Goal: Task Accomplishment & Management: Manage account settings

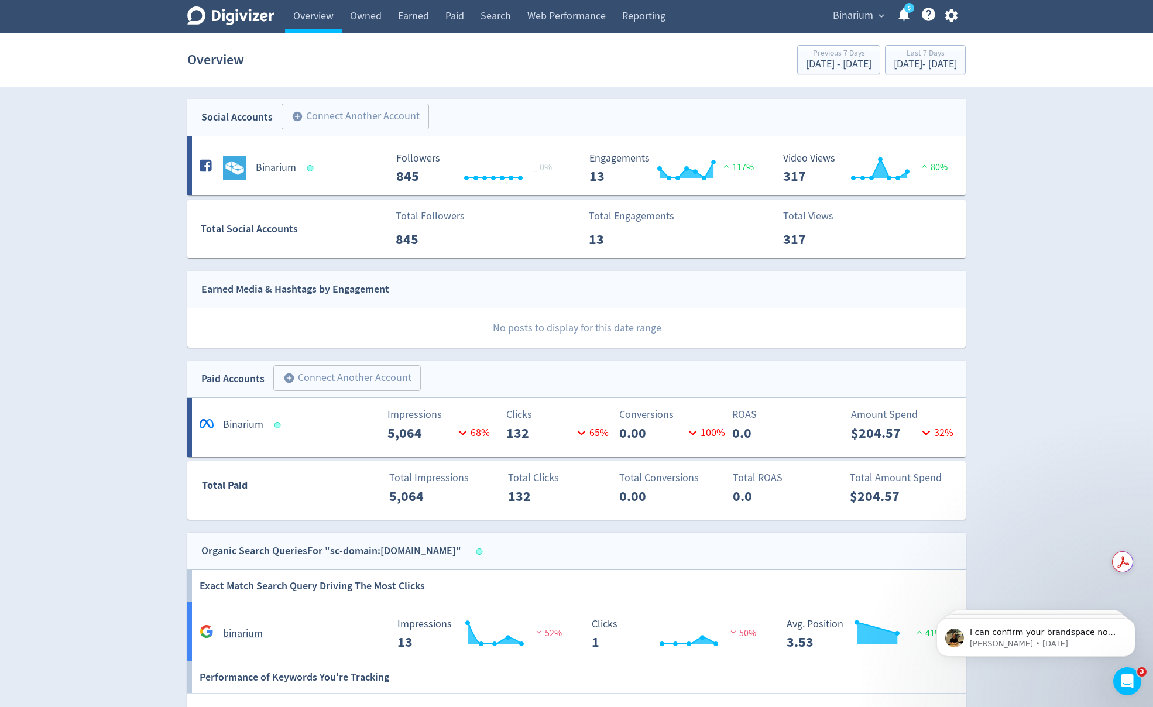
click at [1109, 135] on div "Digivizer Logo Mark Digivizer Logo Overview Owned Earned Paid Search Web Perfor…" at bounding box center [576, 441] width 1153 height 883
click at [874, 16] on button "Binarium expand_more" at bounding box center [858, 15] width 59 height 19
click at [849, 35] on link "Manage Brand Space" at bounding box center [836, 41] width 105 height 32
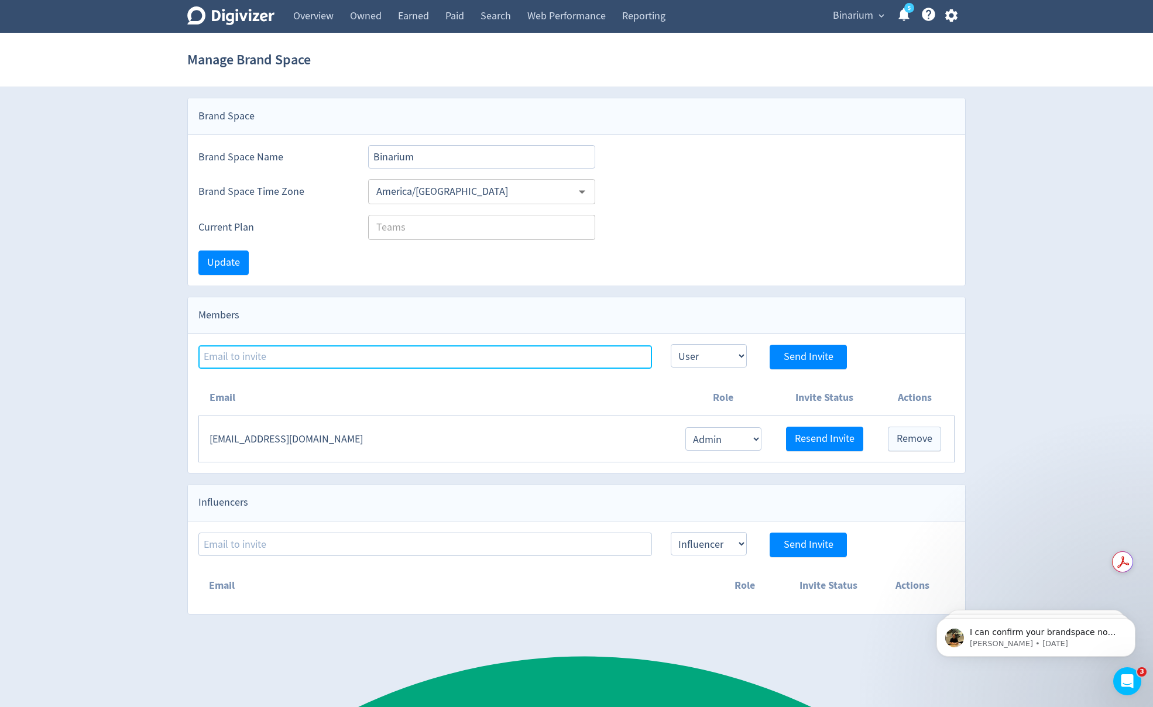
click at [536, 346] on input at bounding box center [425, 356] width 454 height 23
type input "[PERSON_NAME][EMAIL_ADDRESS][DOMAIN_NAME]"
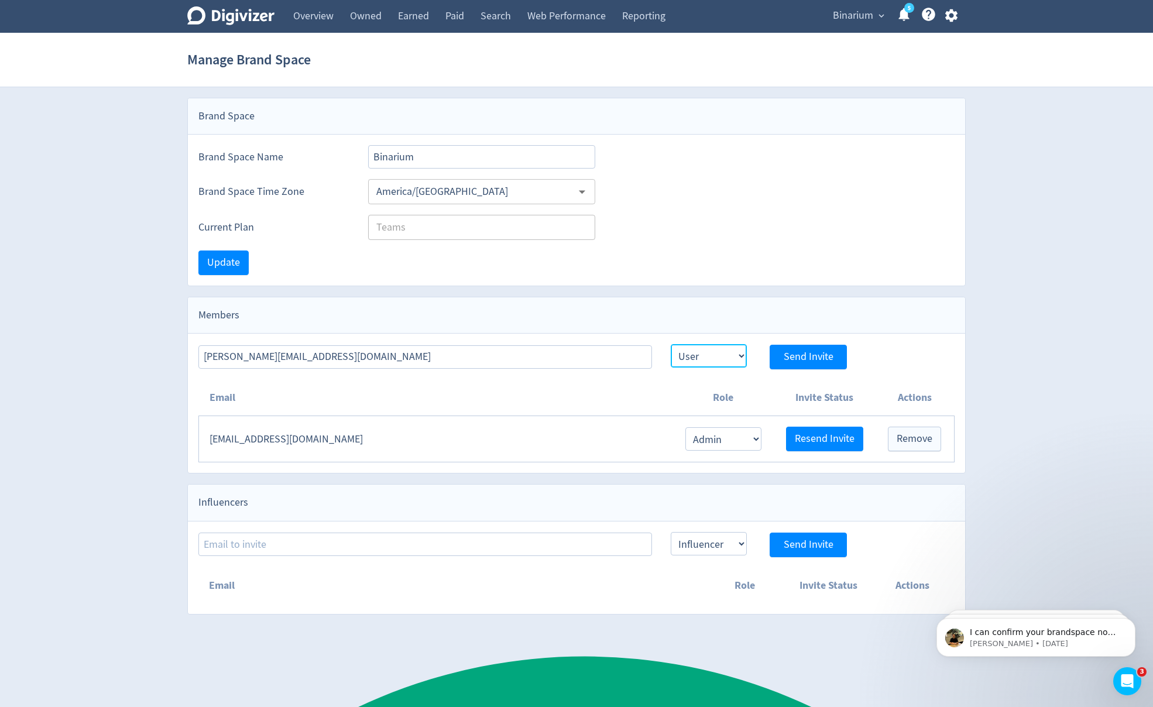
click at [702, 356] on select "Admin User" at bounding box center [709, 355] width 76 height 23
select select "ADMIN"
click at [671, 344] on select "Admin User" at bounding box center [709, 355] width 76 height 23
click at [809, 356] on span "Send Invite" at bounding box center [809, 357] width 50 height 11
select select "USER"
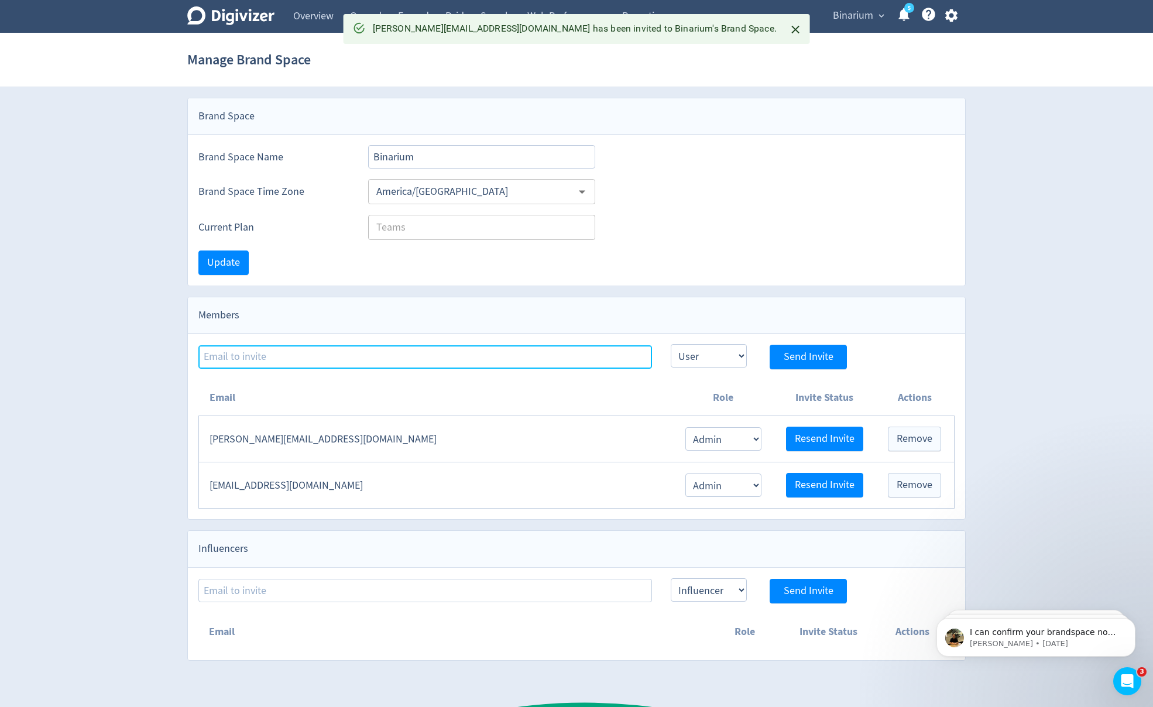
click at [420, 349] on input at bounding box center [425, 356] width 454 height 23
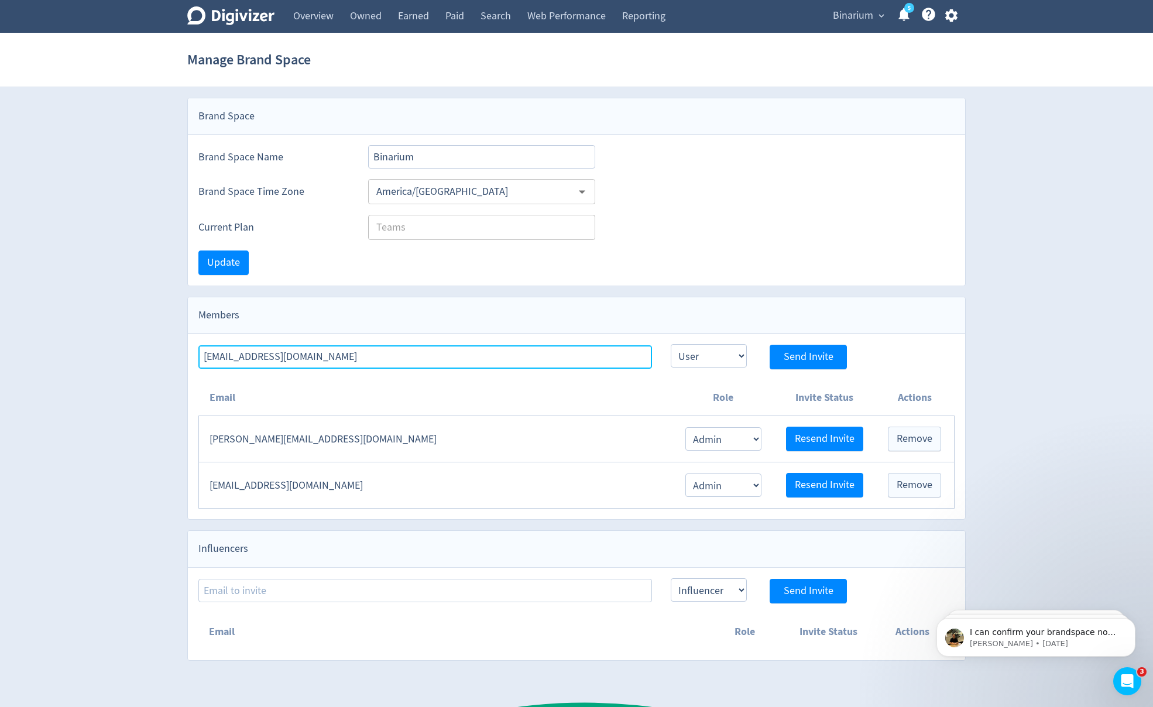
type input "[EMAIL_ADDRESS][DOMAIN_NAME]"
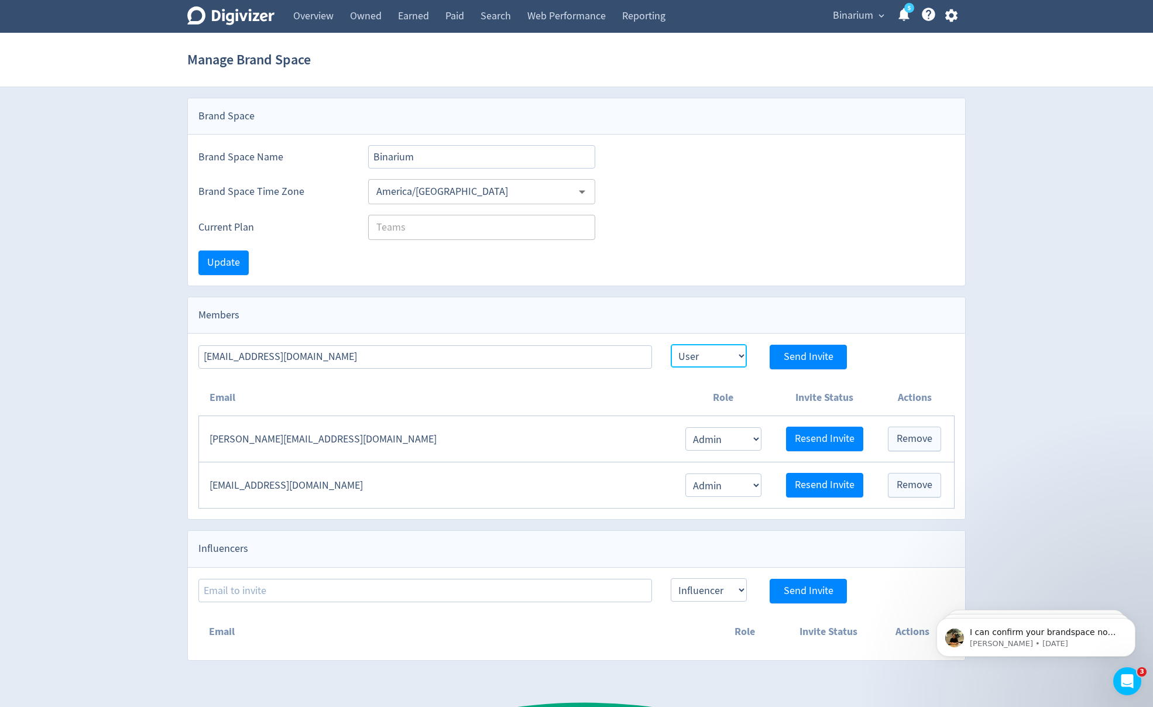
click at [709, 356] on select "Admin User" at bounding box center [709, 355] width 76 height 23
select select "ADMIN"
click at [671, 344] on select "Admin User" at bounding box center [709, 355] width 76 height 23
click at [823, 358] on span "Send Invite" at bounding box center [809, 357] width 50 height 11
select select "USER"
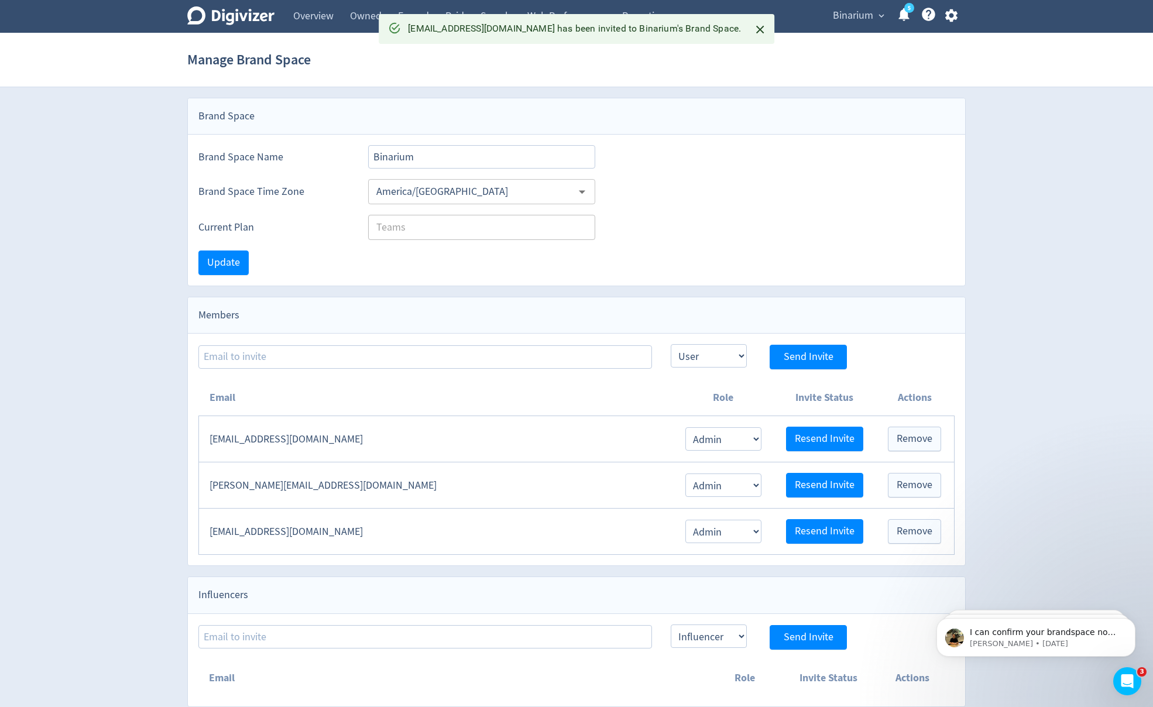
click at [152, 387] on div "Digivizer Logo Mark Digivizer Logo Overview Owned Earned Paid Search Web Perfor…" at bounding box center [576, 353] width 1153 height 707
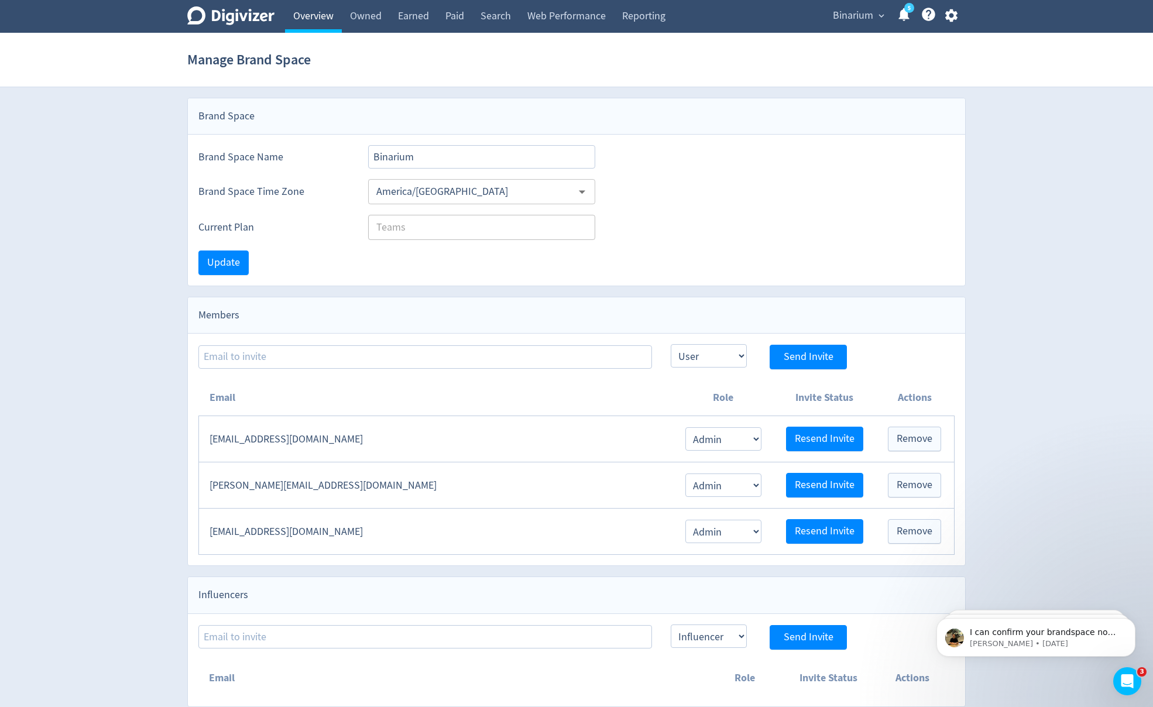
click at [313, 18] on link "Overview" at bounding box center [313, 16] width 57 height 33
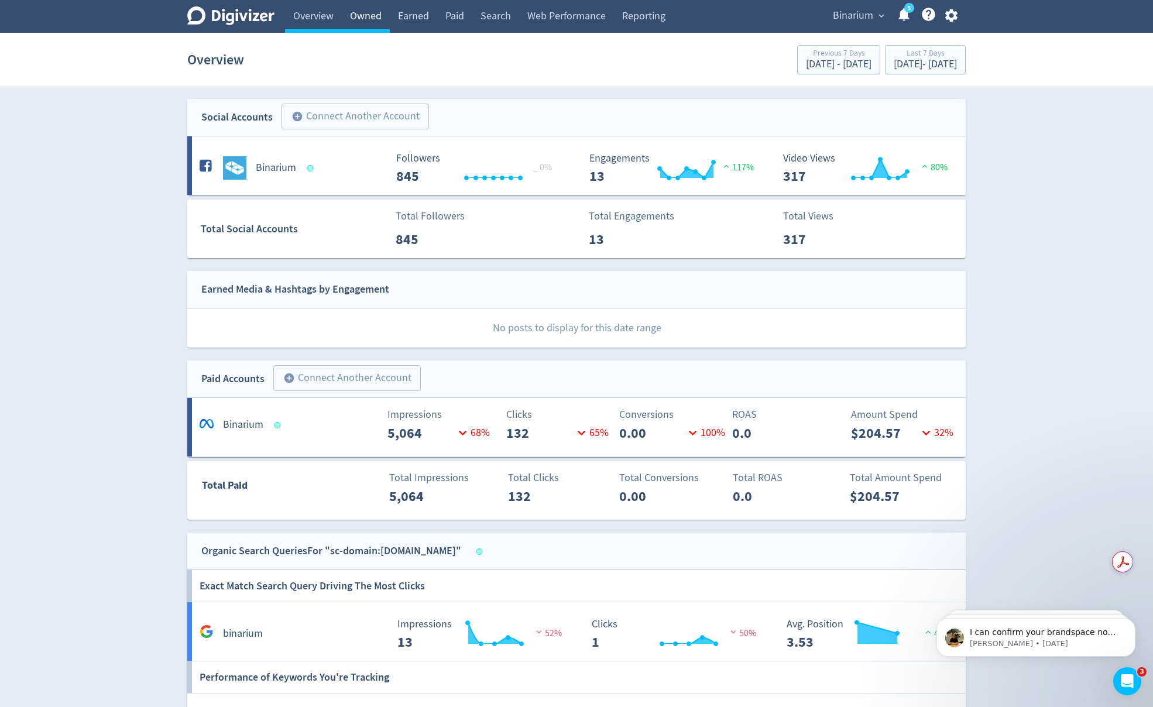
click at [363, 17] on link "Owned" at bounding box center [366, 16] width 48 height 33
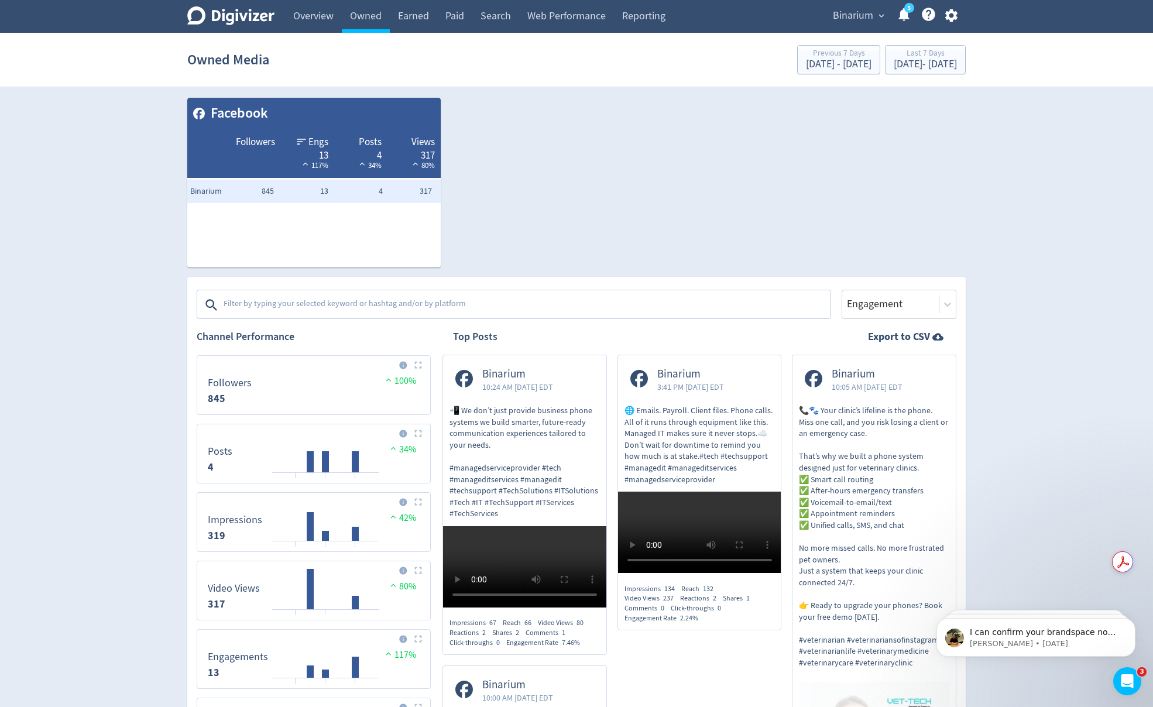
click at [115, 483] on div "Digivizer Logo Mark Digivizer Logo Overview Owned Earned Paid Search Web Perfor…" at bounding box center [576, 614] width 1153 height 1229
click at [417, 11] on link "Earned" at bounding box center [413, 16] width 47 height 33
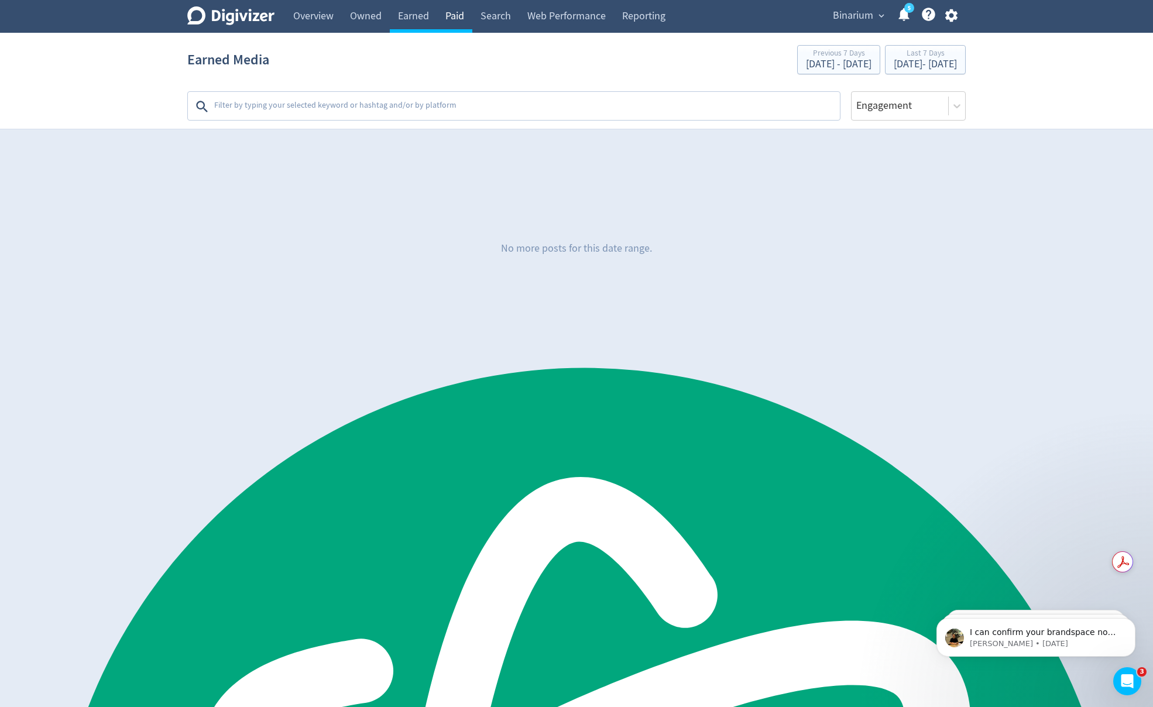
click at [455, 15] on link "Paid" at bounding box center [454, 16] width 35 height 33
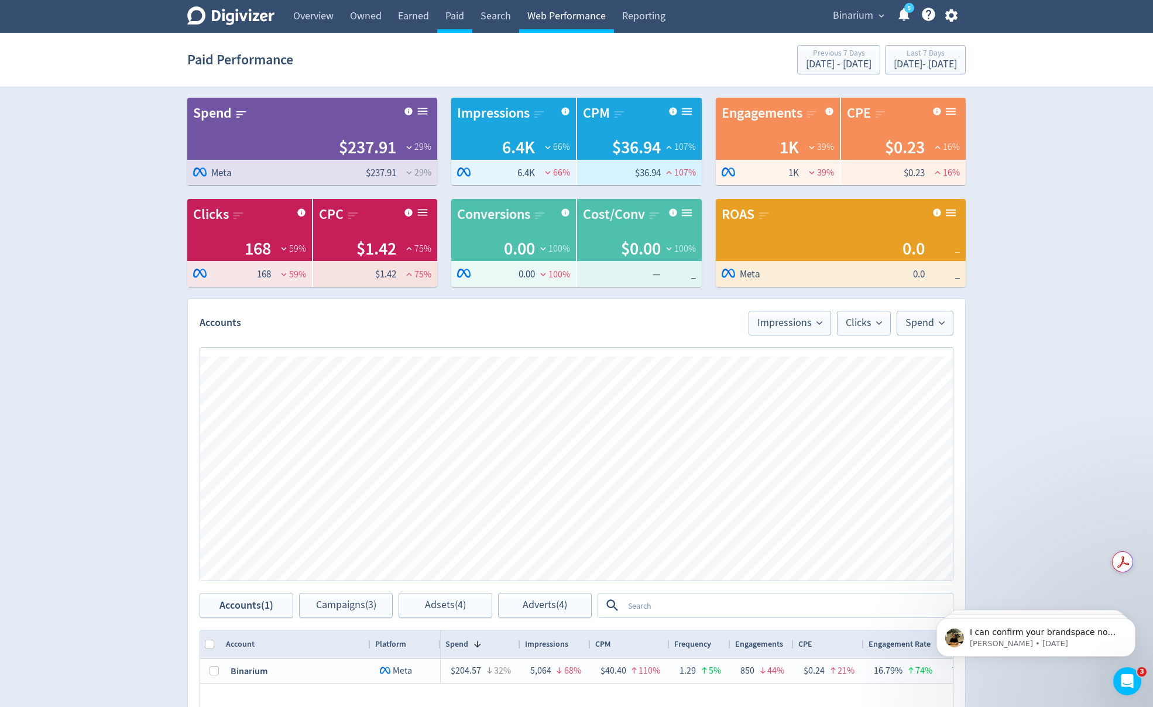
click at [561, 20] on link "Web Performance" at bounding box center [566, 16] width 95 height 33
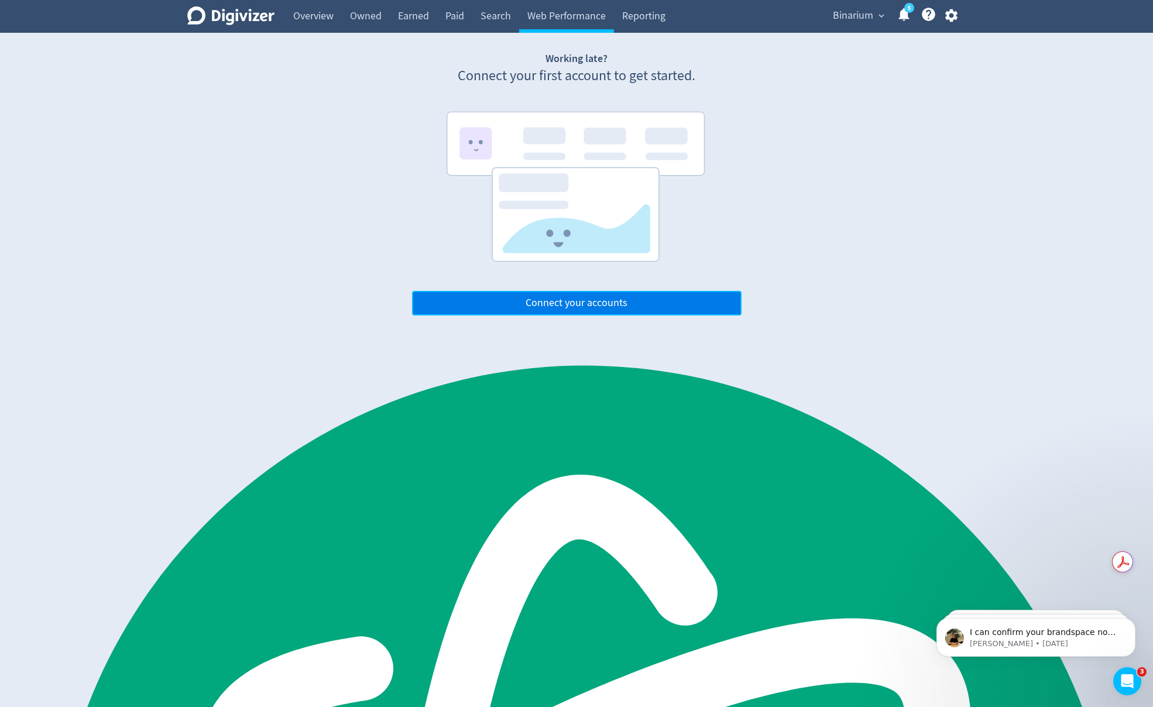
click at [587, 304] on span "Connect your accounts" at bounding box center [577, 303] width 102 height 11
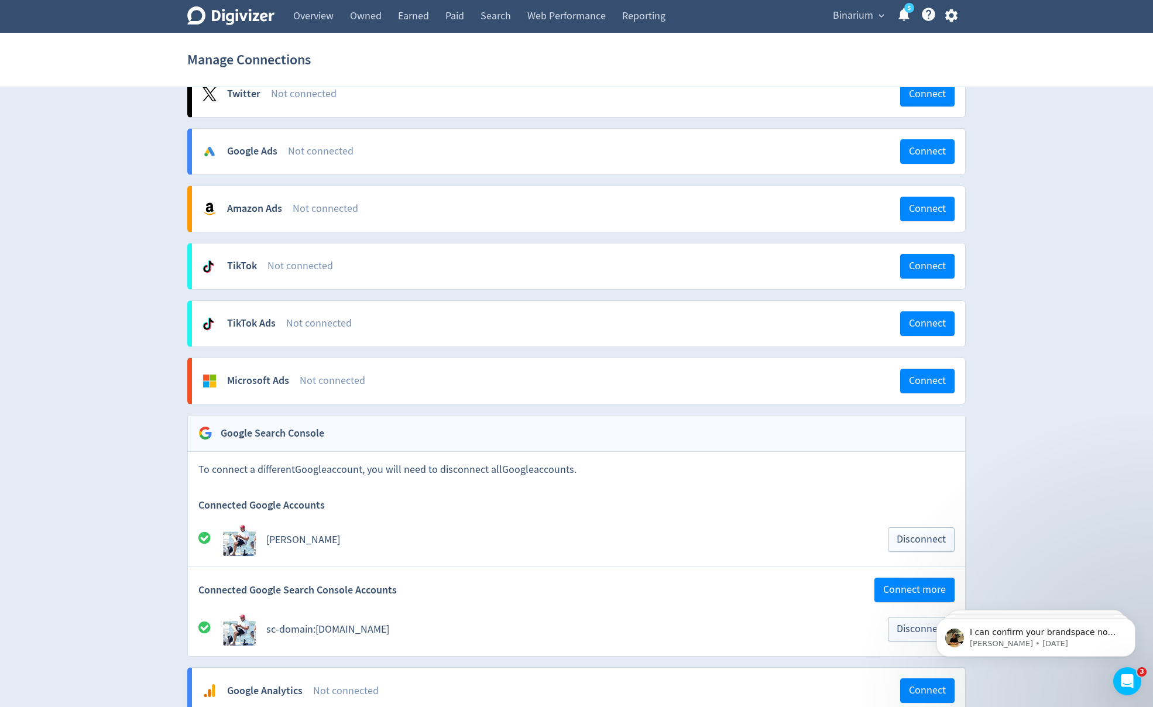
scroll to position [666, 0]
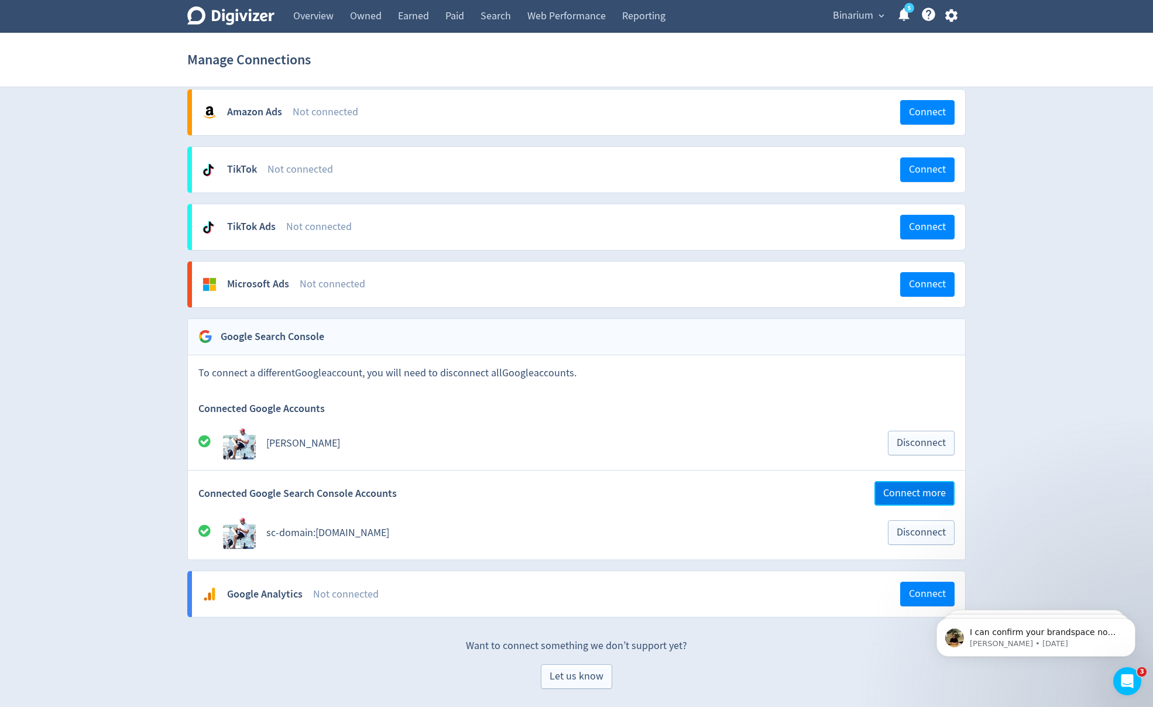
click at [893, 495] on span "Connect more" at bounding box center [914, 493] width 63 height 11
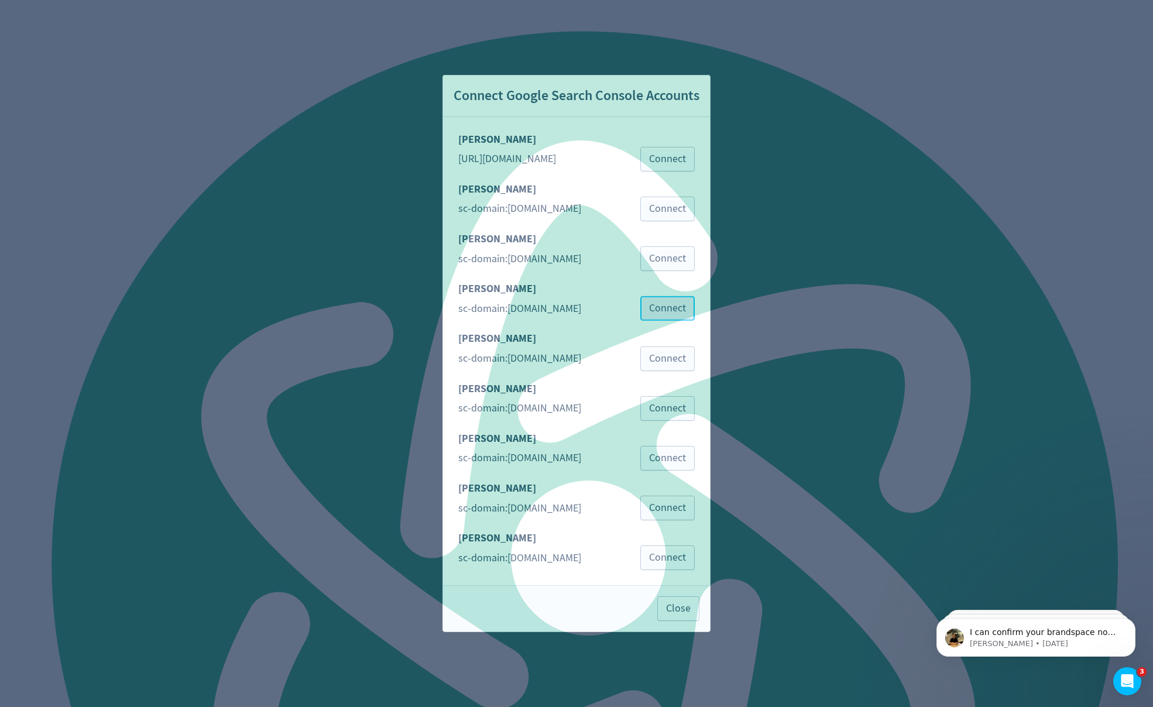
click at [667, 312] on span "Connect" at bounding box center [667, 308] width 37 height 11
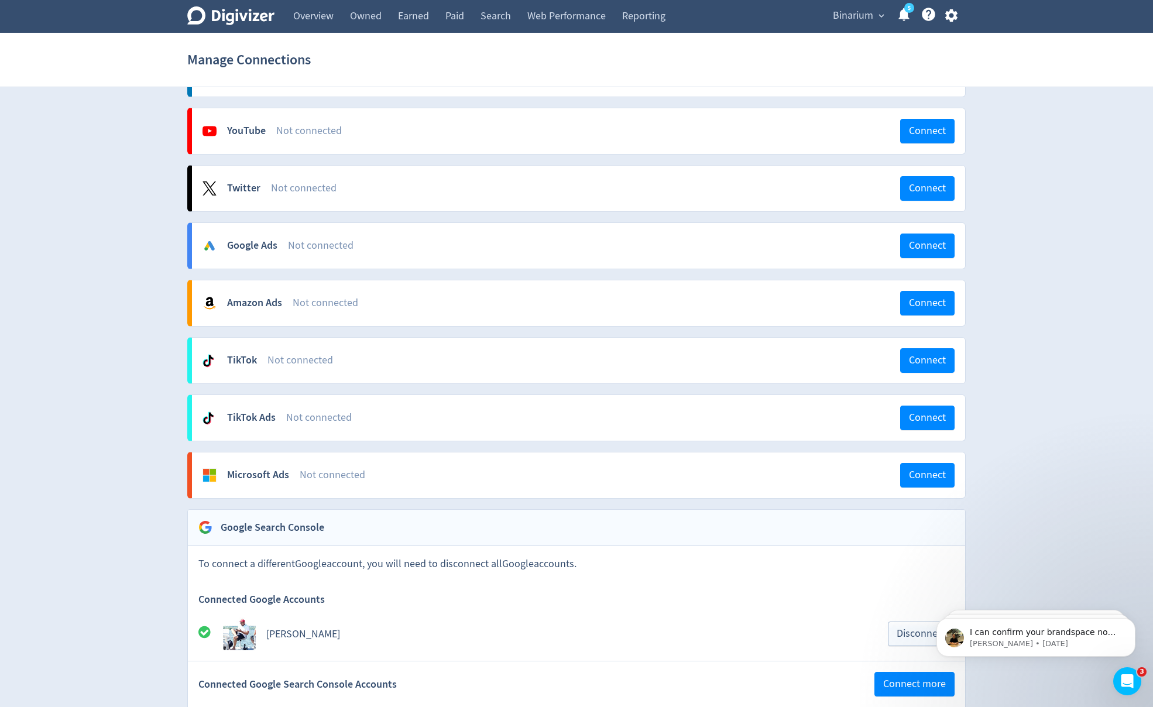
scroll to position [709, 0]
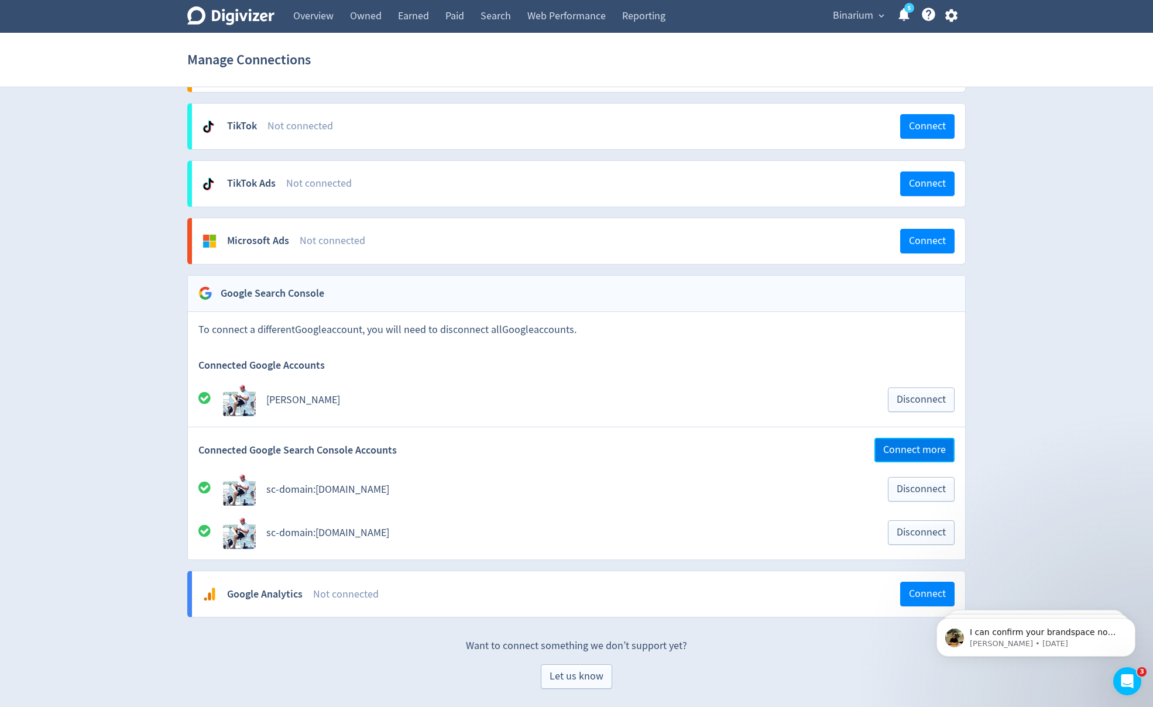
click at [905, 453] on span "Connect more" at bounding box center [914, 450] width 63 height 11
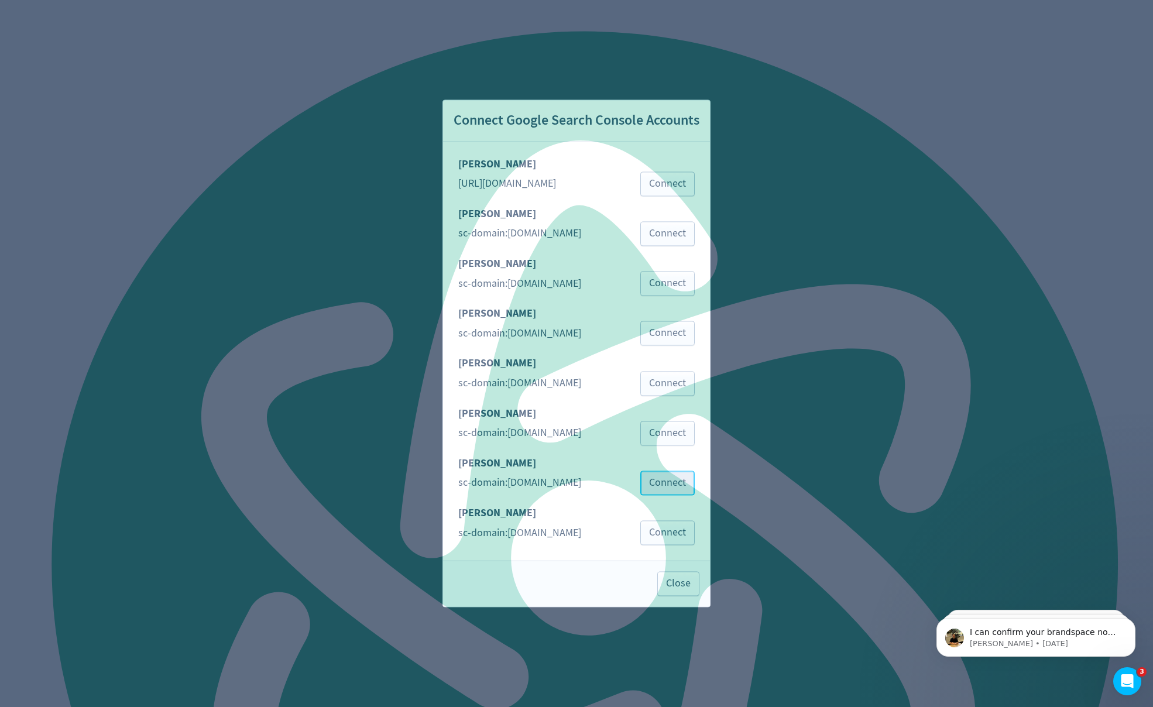
click at [675, 478] on span "Connect" at bounding box center [667, 483] width 37 height 11
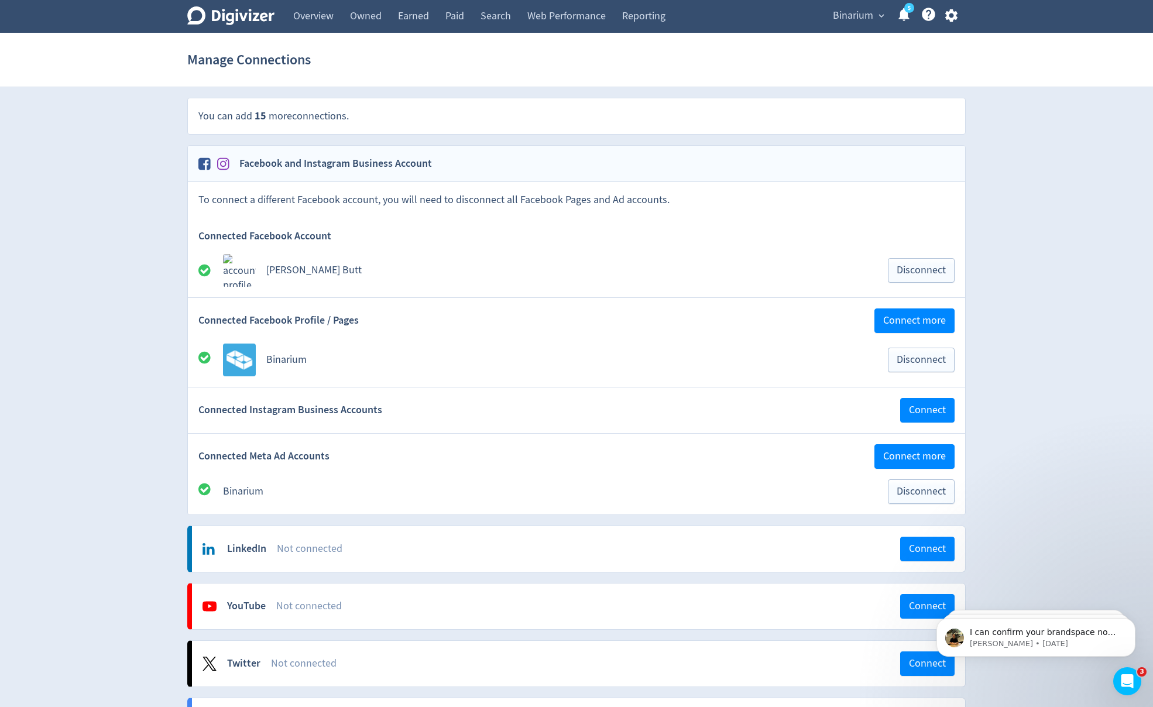
click at [131, 503] on div "Digivizer Logo Mark Digivizer Logo Overview Owned Earned Paid Search Web Perfor…" at bounding box center [576, 720] width 1153 height 1441
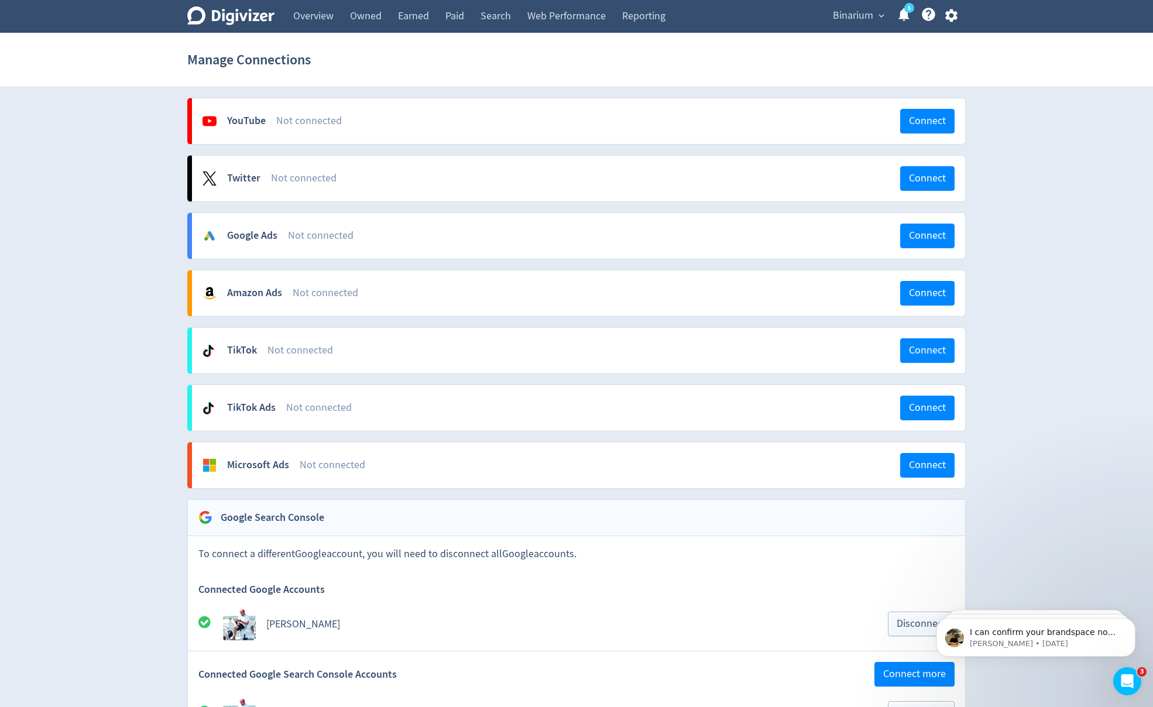
scroll to position [479, 0]
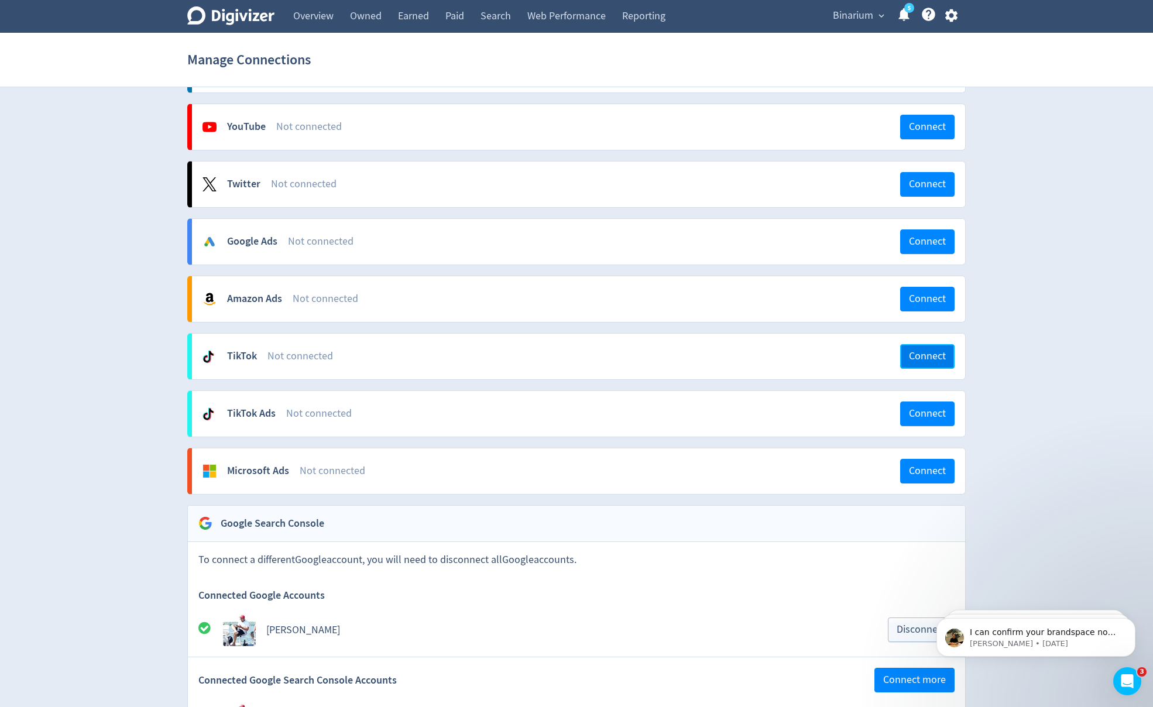
click at [943, 357] on span "Connect" at bounding box center [927, 356] width 37 height 11
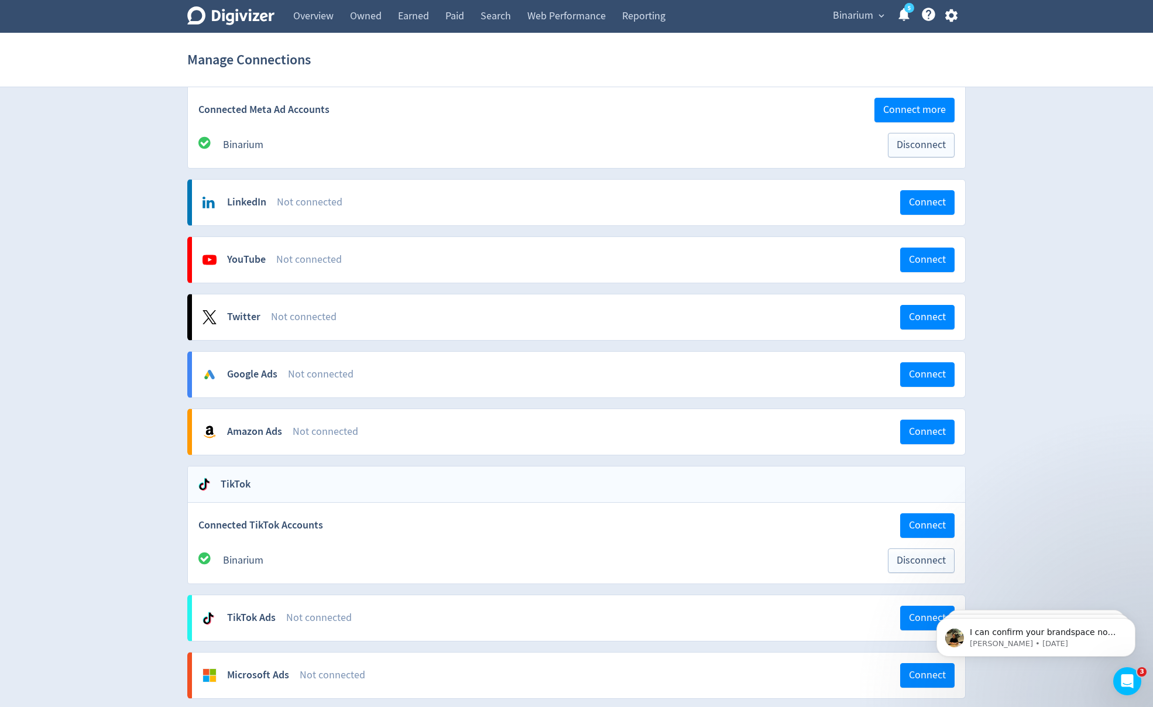
scroll to position [339, 0]
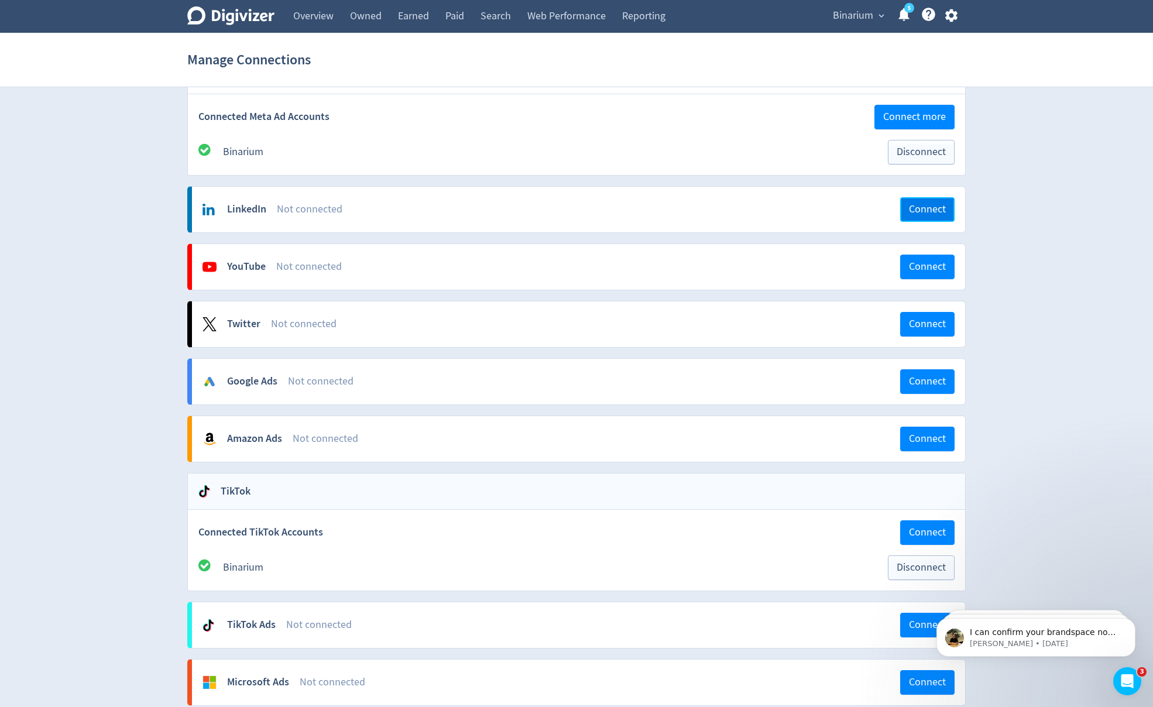
click at [935, 214] on span "Connect" at bounding box center [927, 209] width 37 height 11
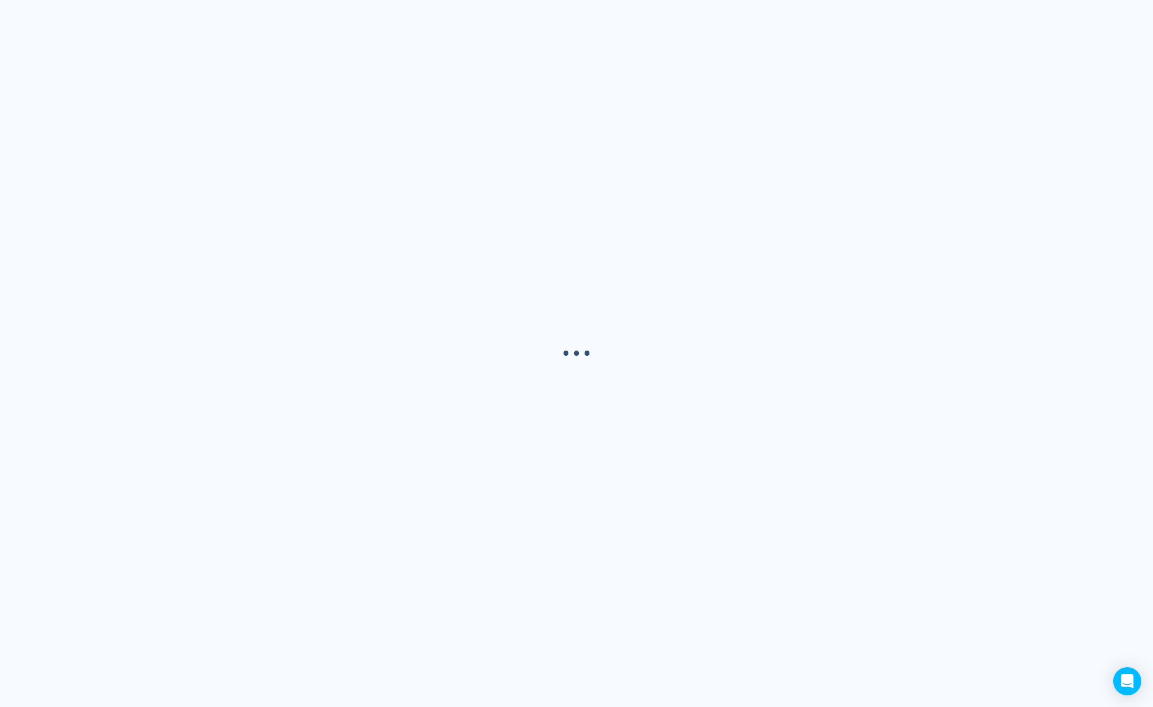
scroll to position [513, 0]
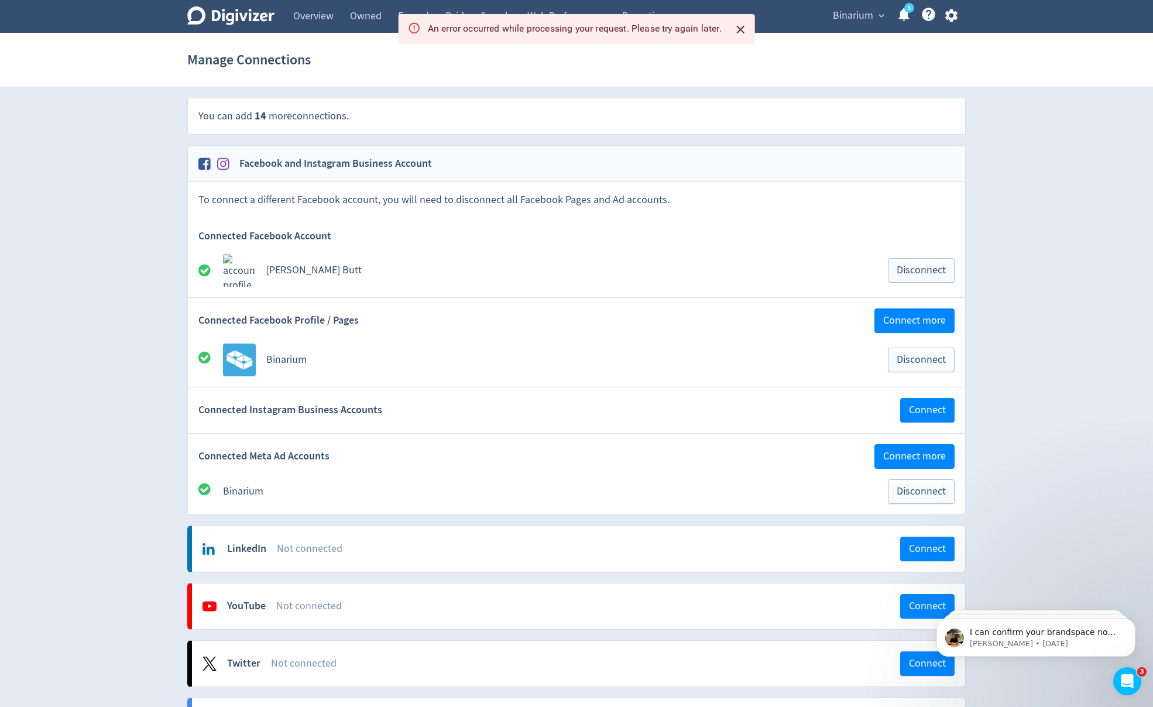
drag, startPoint x: 740, startPoint y: 29, endPoint x: 682, endPoint y: 59, distance: 64.9
click at [740, 29] on icon "Close" at bounding box center [741, 30] width 8 height 8
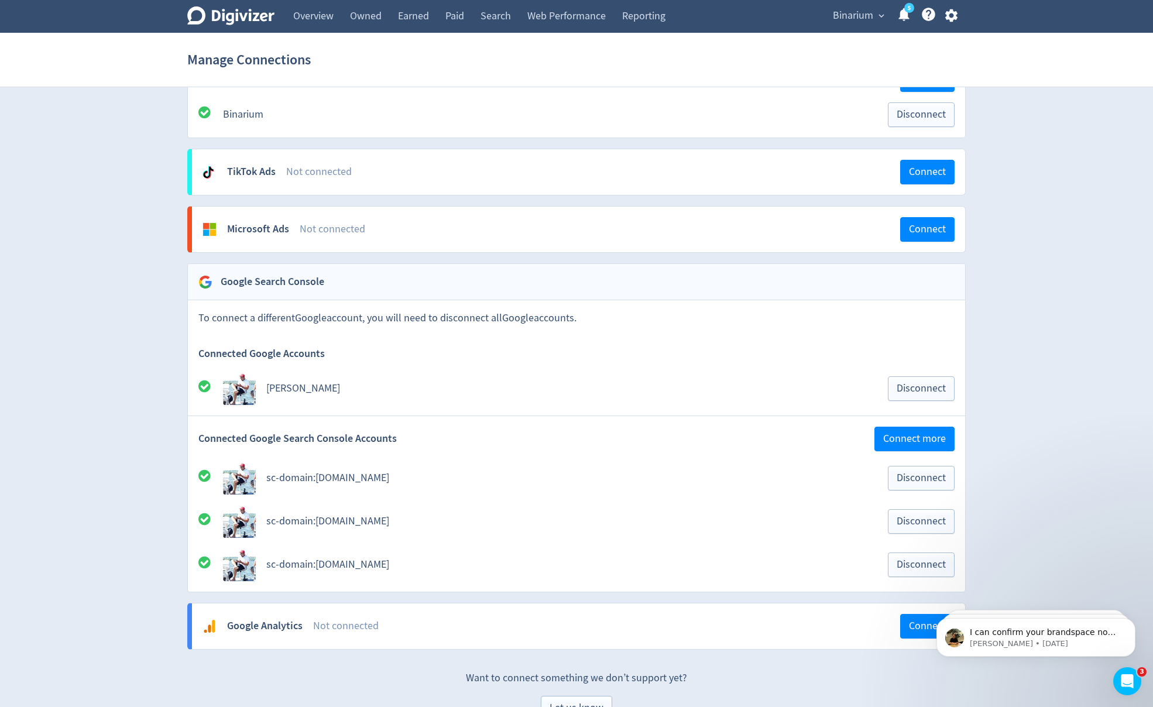
scroll to position [825, 0]
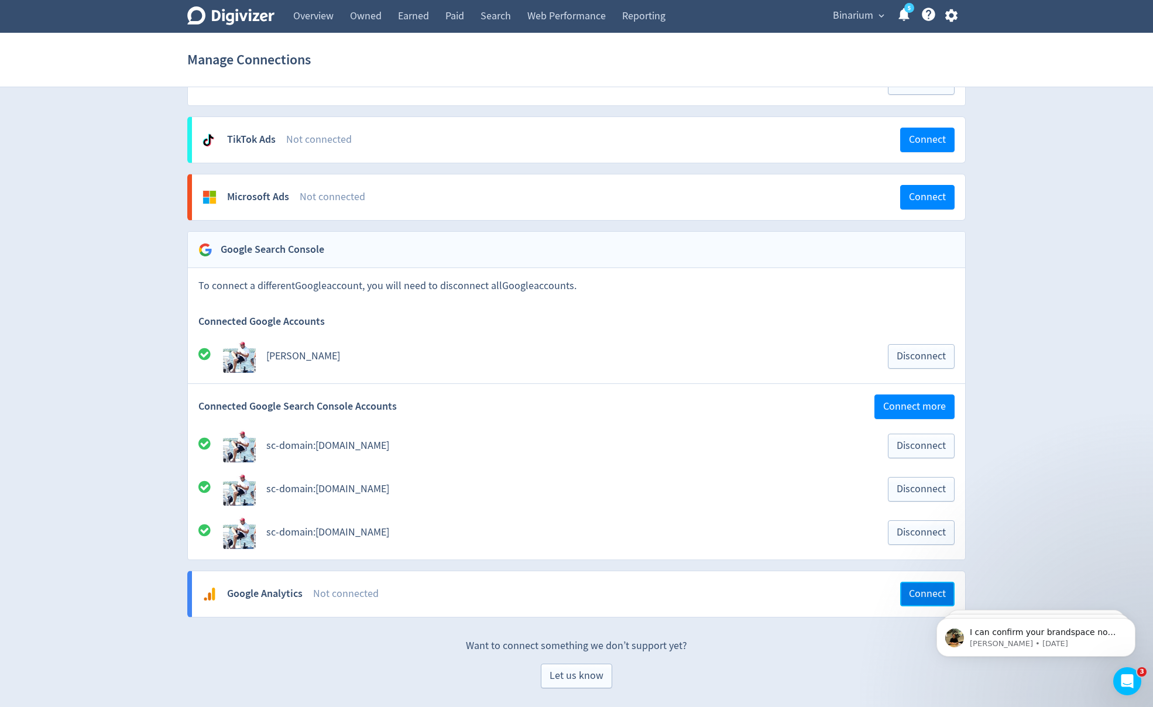
drag, startPoint x: 924, startPoint y: 588, endPoint x: 914, endPoint y: 592, distance: 11.1
click at [924, 589] on span "Connect" at bounding box center [927, 594] width 37 height 11
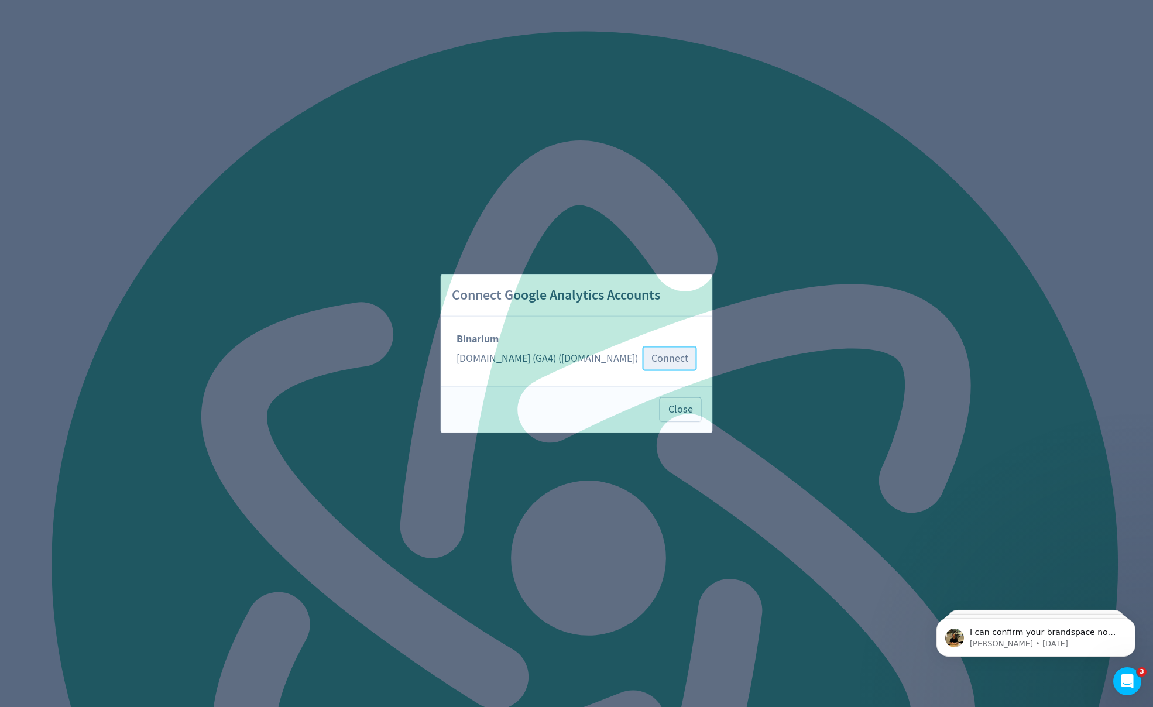
click at [651, 362] on span "Connect" at bounding box center [669, 358] width 37 height 11
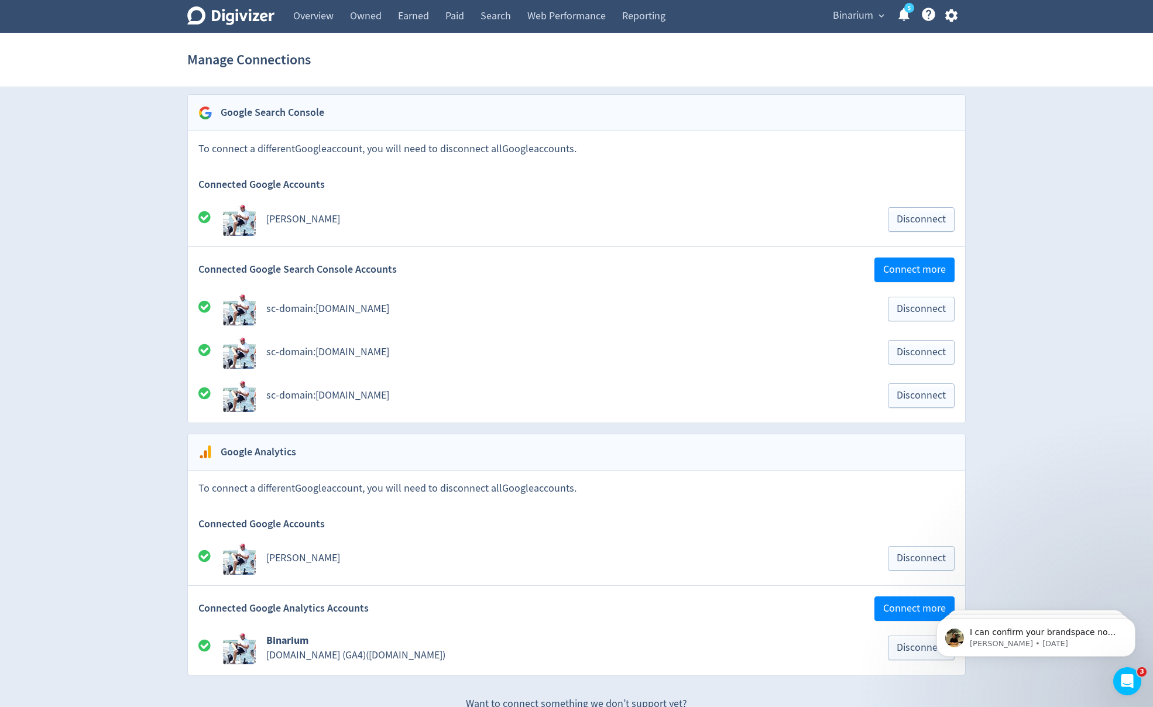
scroll to position [1020, 0]
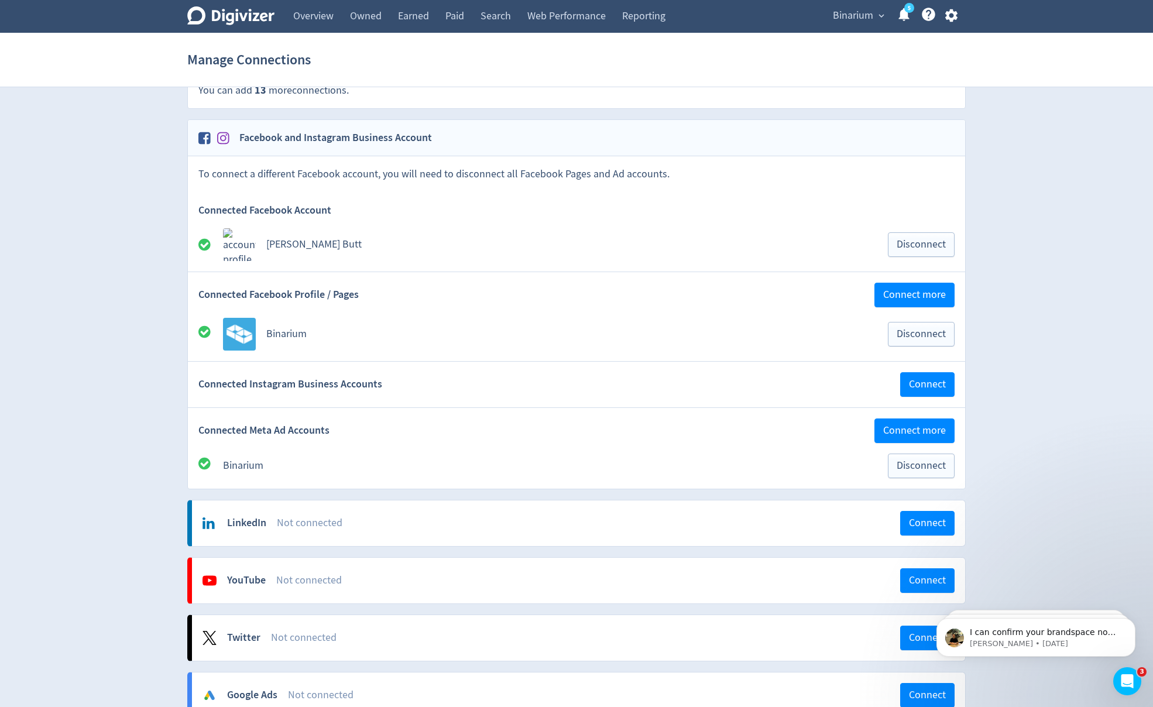
scroll to position [0, 0]
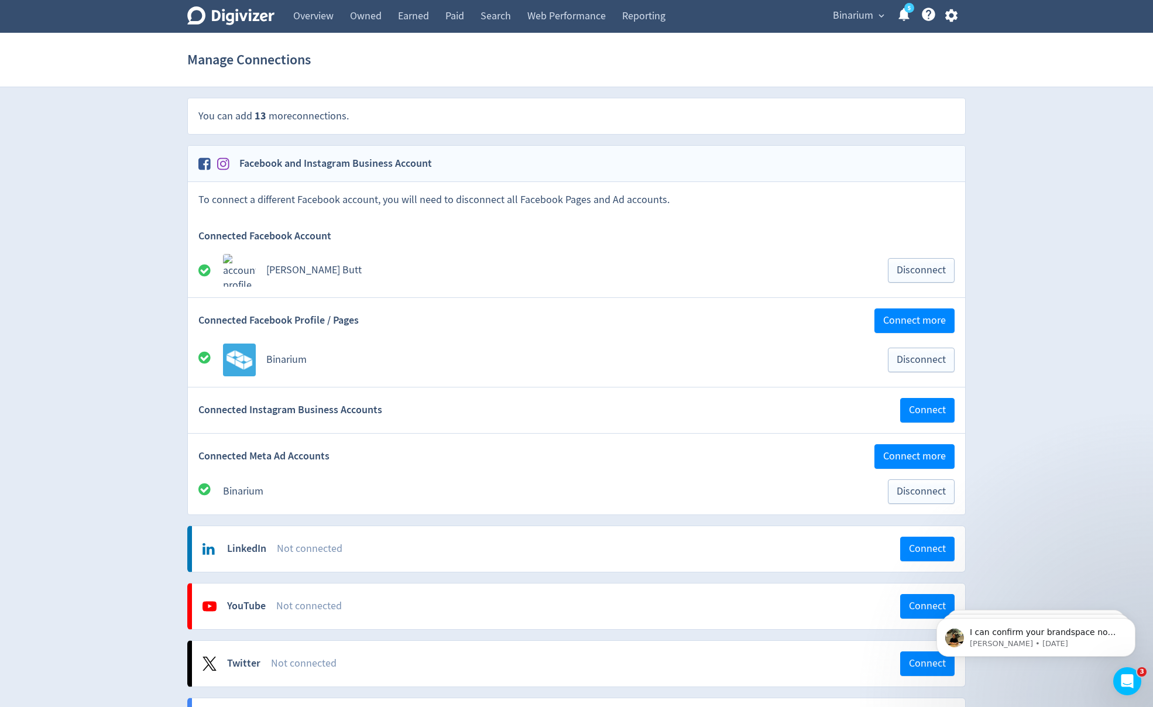
click at [655, 16] on link "Reporting" at bounding box center [644, 16] width 60 height 33
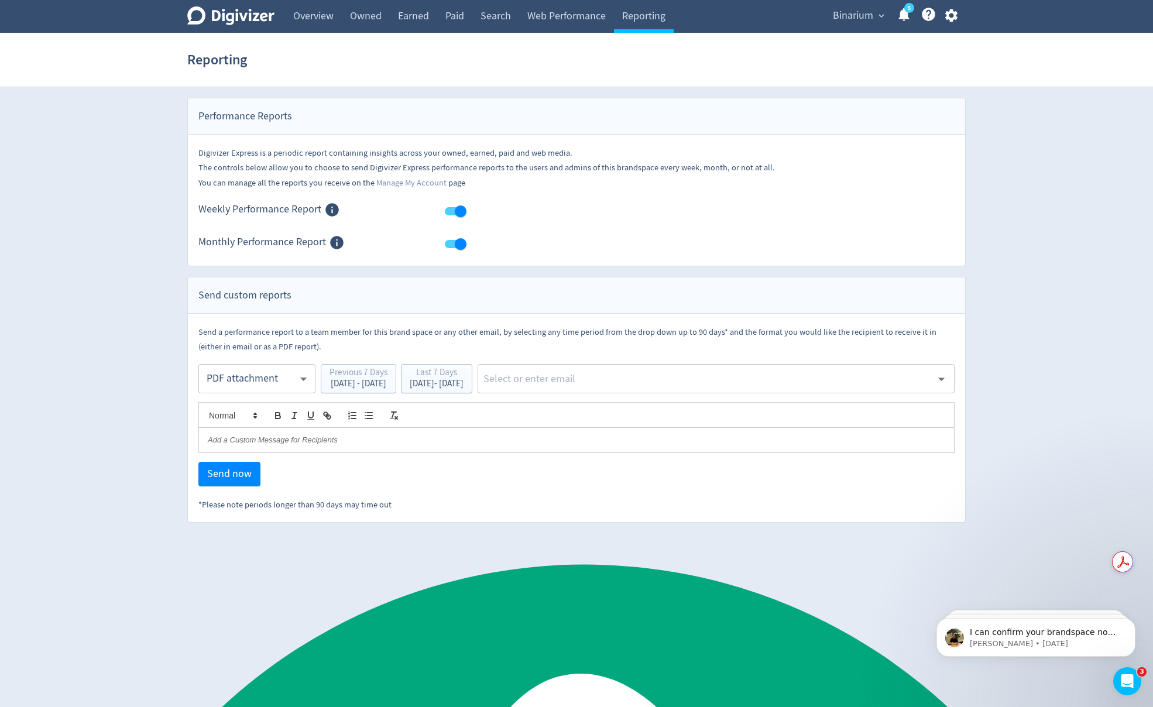
click at [691, 382] on input "text" at bounding box center [706, 379] width 449 height 18
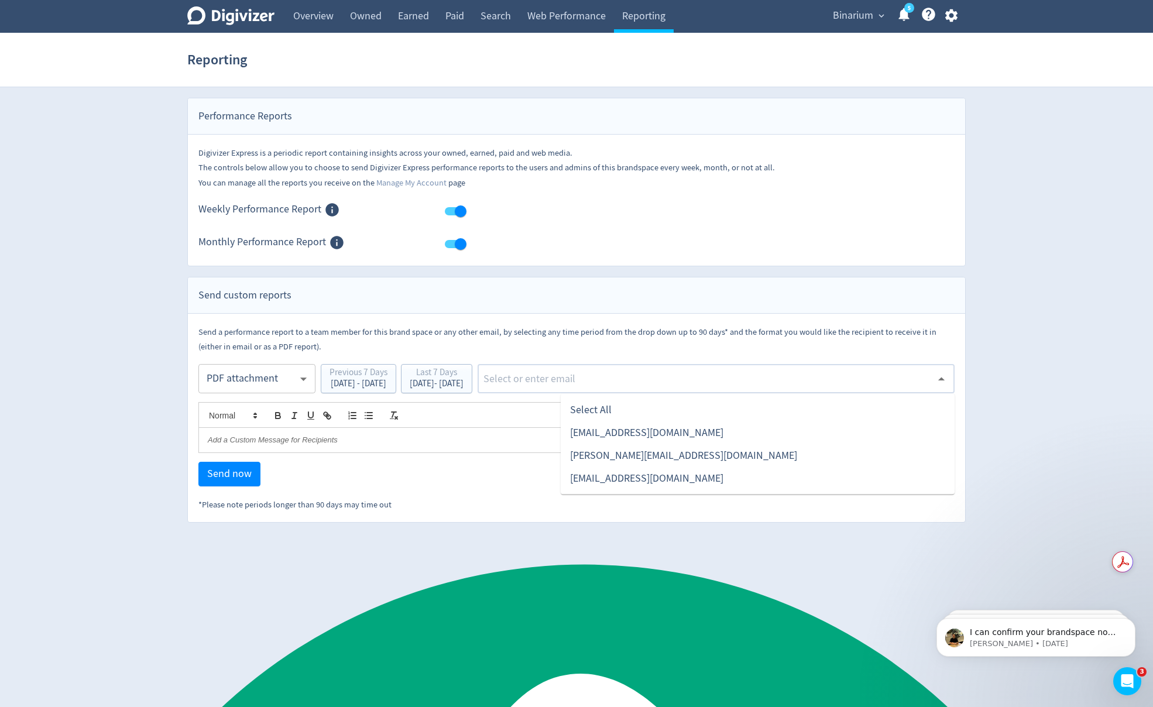
click at [679, 403] on li "Select All" at bounding box center [758, 410] width 394 height 23
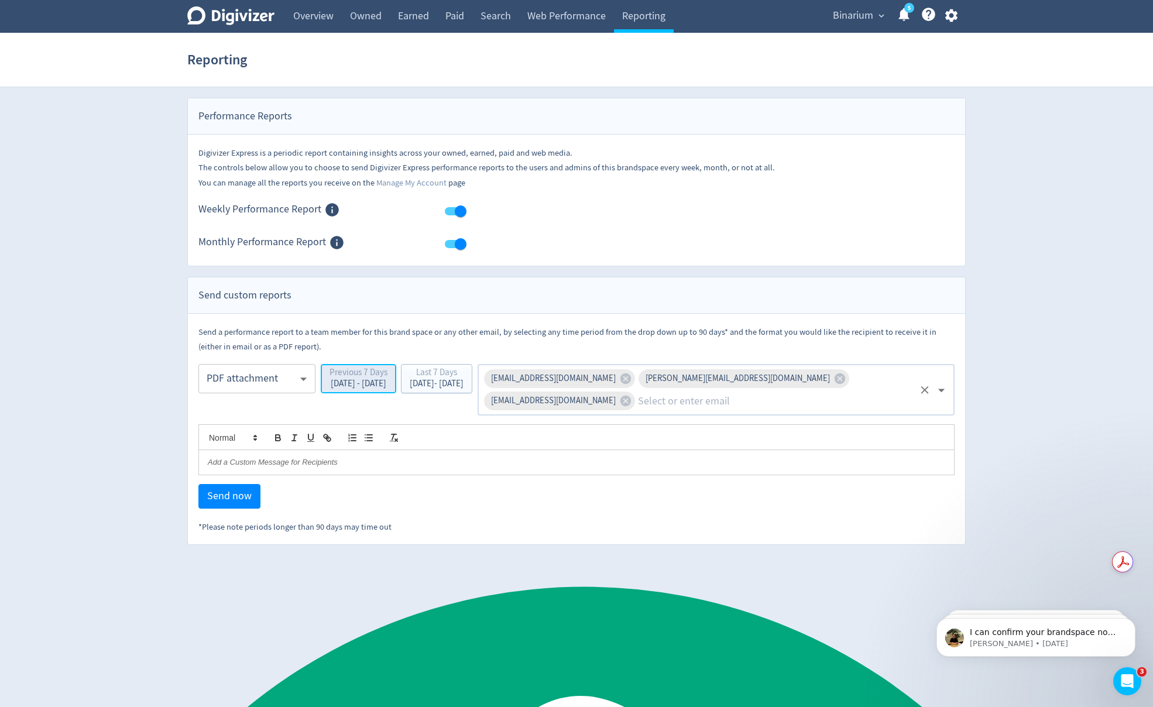
click at [380, 379] on div "Previous 7 Days" at bounding box center [359, 373] width 58 height 11
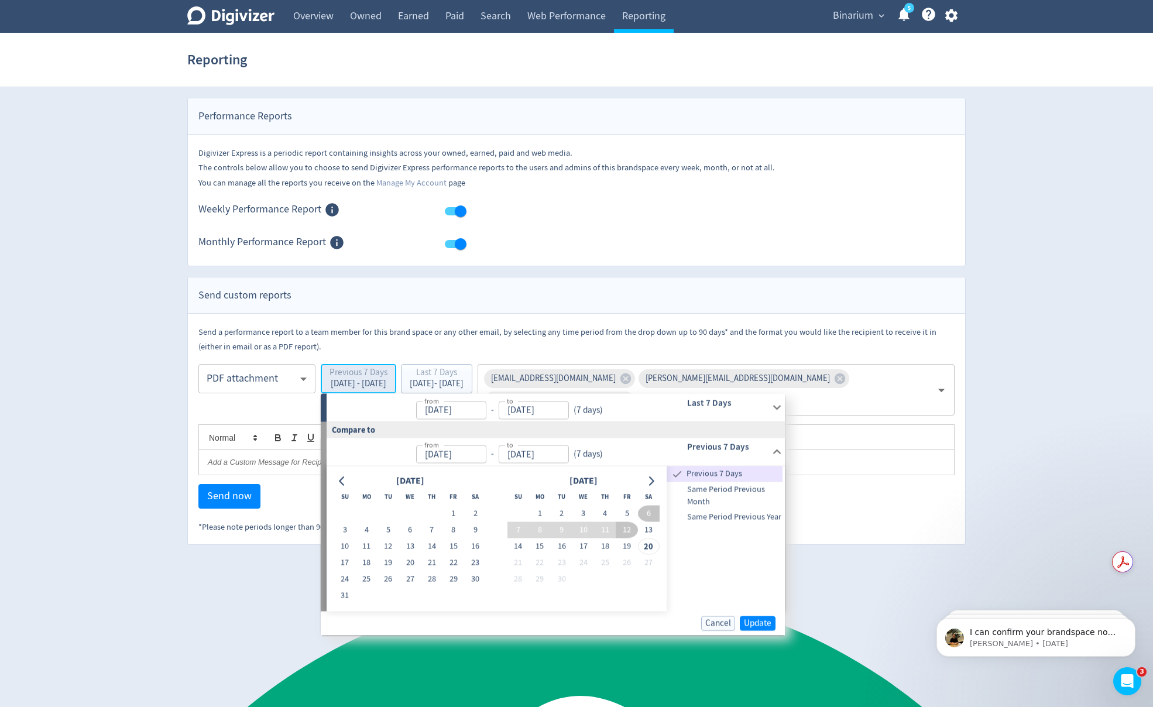
type input "[DATE]"
click at [769, 404] on icon at bounding box center [777, 408] width 16 height 16
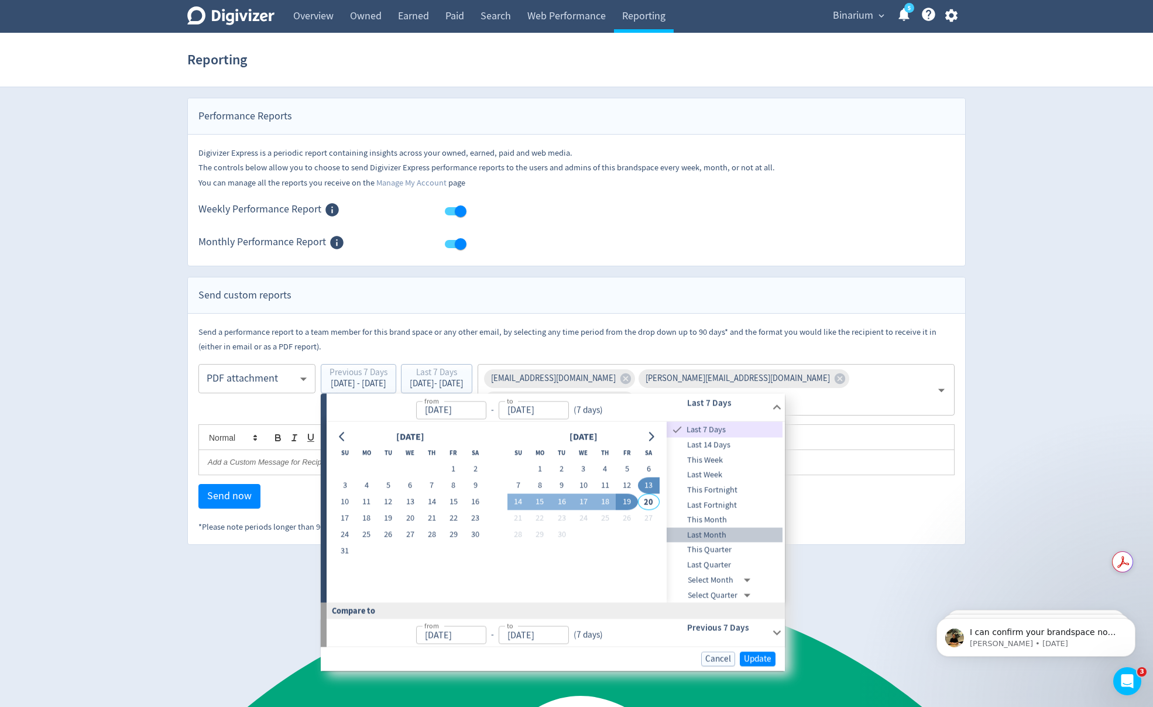
click at [736, 532] on span "Last Month" at bounding box center [725, 534] width 116 height 13
type input "[DATE]"
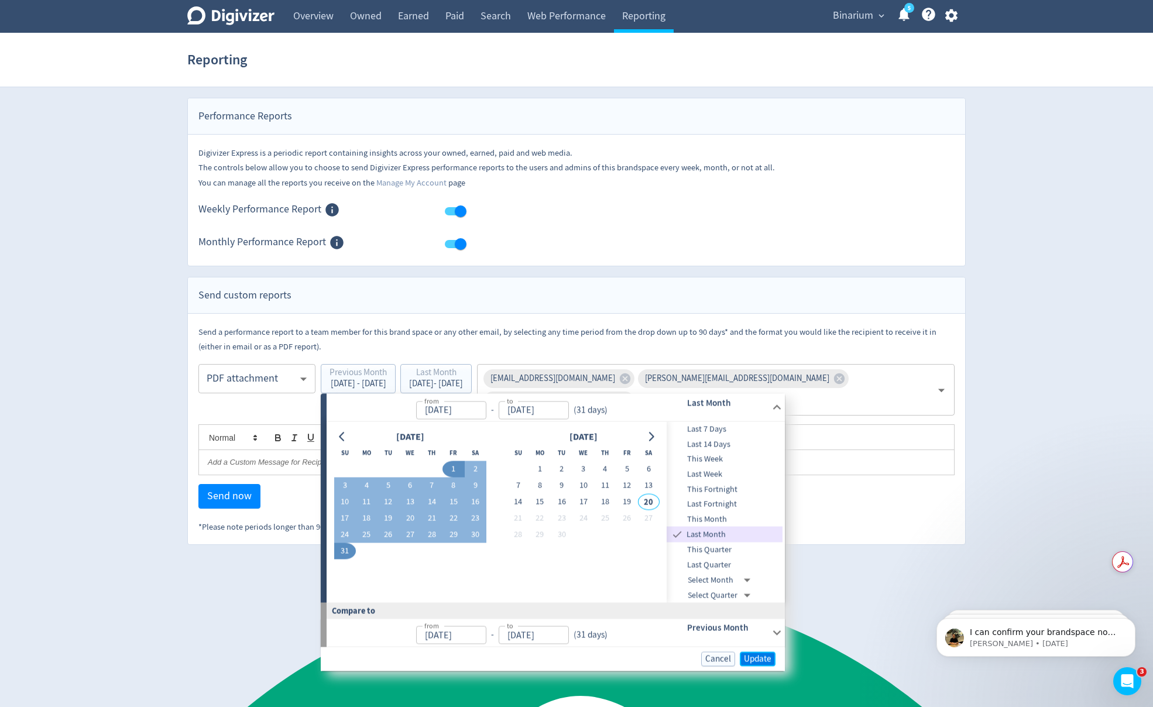
click at [753, 657] on span "Update" at bounding box center [758, 658] width 28 height 9
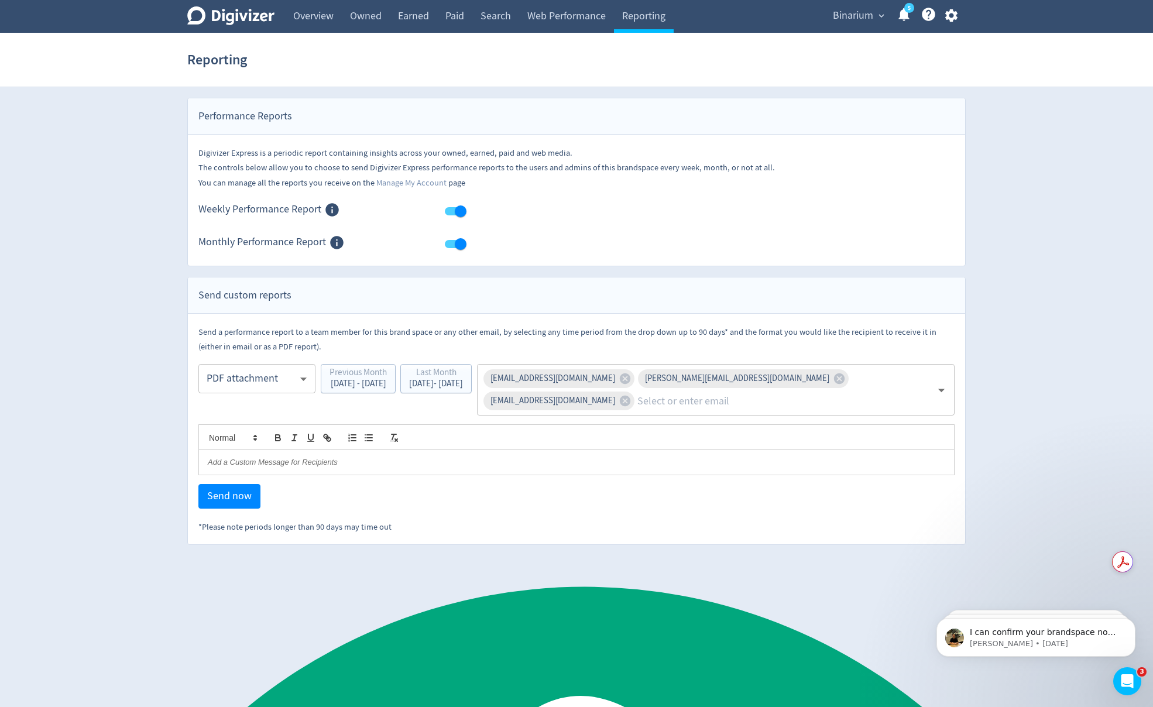
click at [441, 457] on p at bounding box center [576, 462] width 737 height 11
click at [239, 491] on span "Send now" at bounding box center [229, 496] width 44 height 11
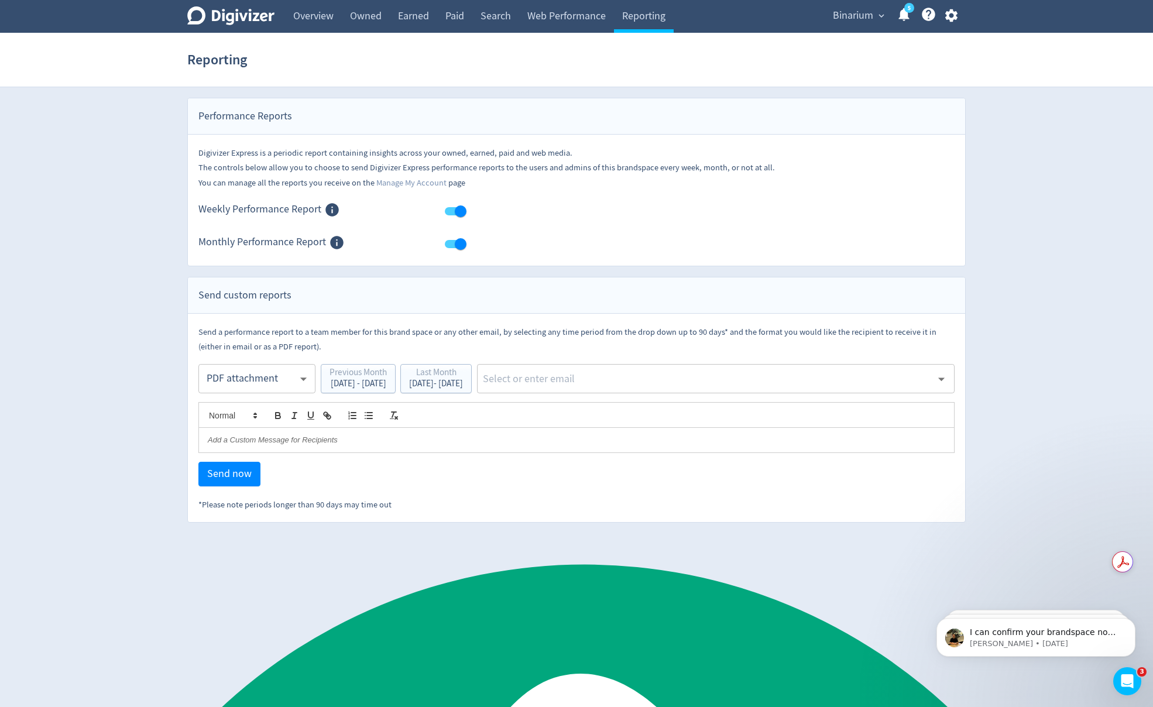
click at [678, 521] on div "Send a performance report to a team member for this brand space or any other em…" at bounding box center [576, 418] width 777 height 208
click at [564, 16] on link "Web Performance" at bounding box center [566, 16] width 95 height 33
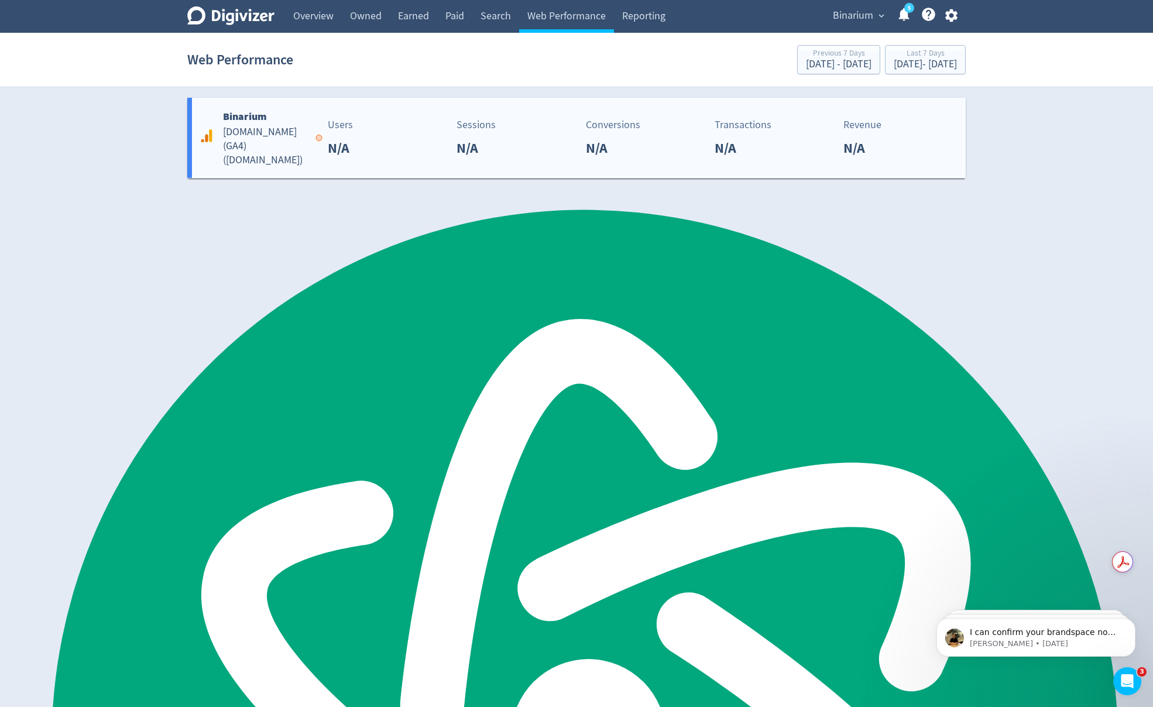
click at [258, 138] on h5 "[DOMAIN_NAME] (GA4) ( [DOMAIN_NAME] )" at bounding box center [264, 146] width 82 height 42
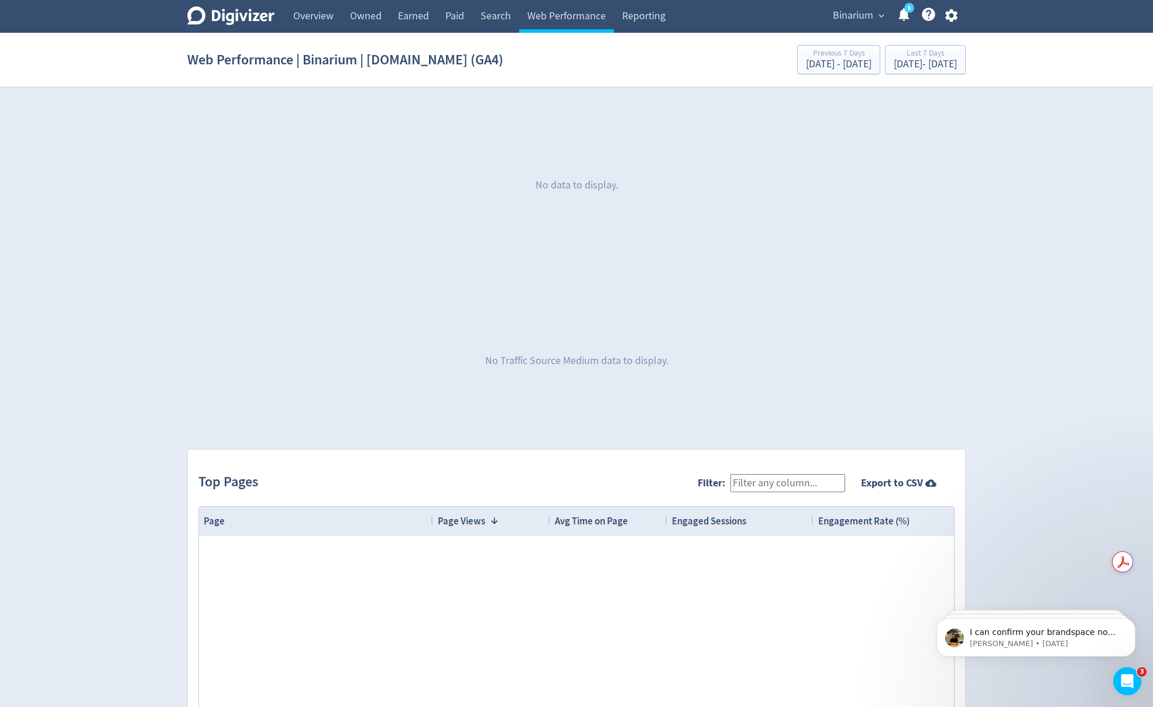
click at [224, 241] on div "No data to display." at bounding box center [576, 186] width 778 height 176
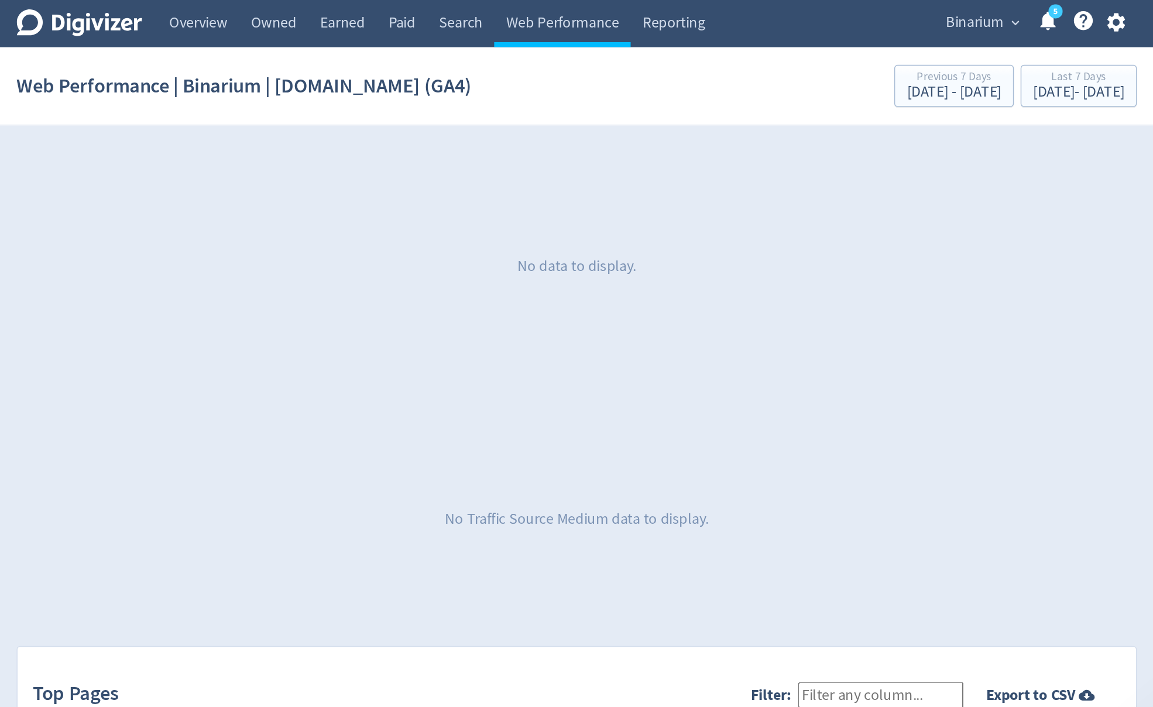
click at [700, 214] on div "No data to display." at bounding box center [576, 186] width 778 height 176
click at [318, 17] on link "Overview" at bounding box center [313, 16] width 57 height 33
